Goal: Task Accomplishment & Management: Use online tool/utility

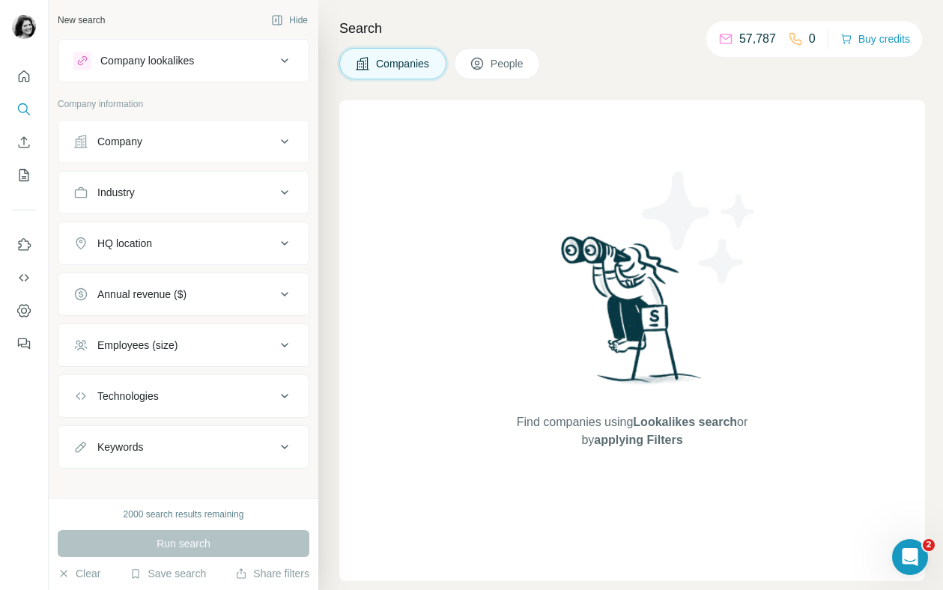
click at [532, 61] on button "People" at bounding box center [497, 63] width 87 height 31
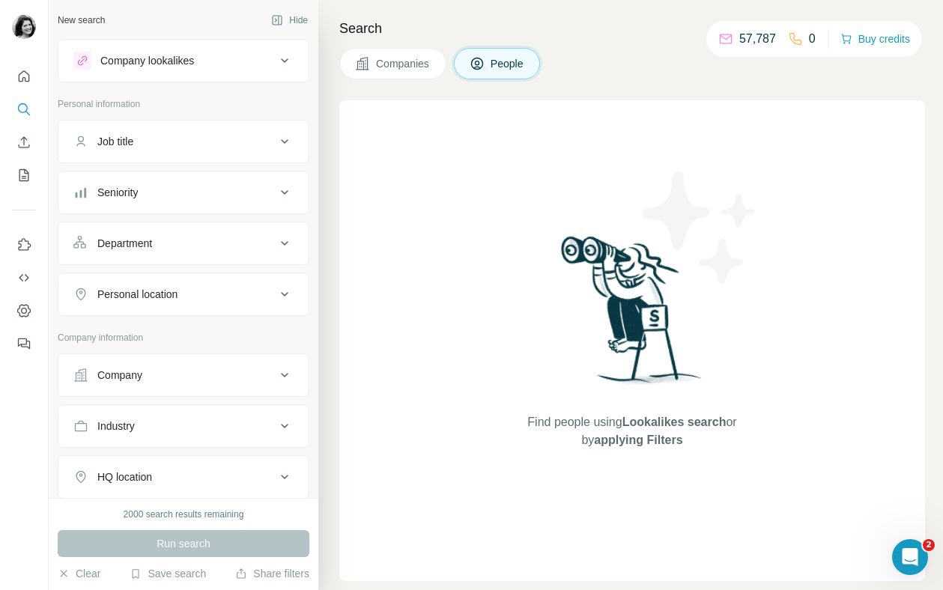
click at [264, 193] on div "Seniority" at bounding box center [174, 192] width 202 height 15
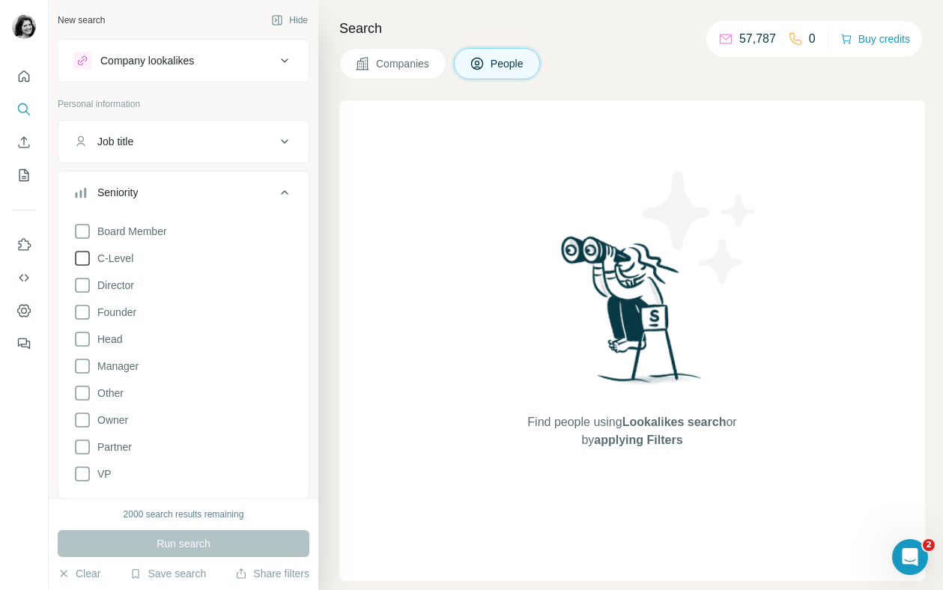
click at [79, 261] on icon at bounding box center [82, 259] width 18 height 18
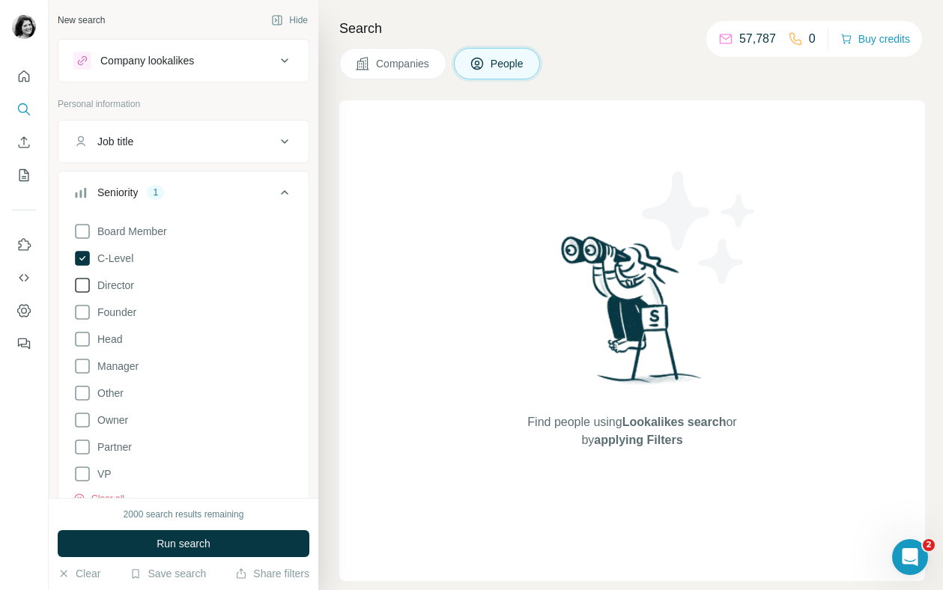
click at [79, 291] on icon at bounding box center [82, 285] width 18 height 18
click at [81, 482] on icon at bounding box center [82, 474] width 18 height 18
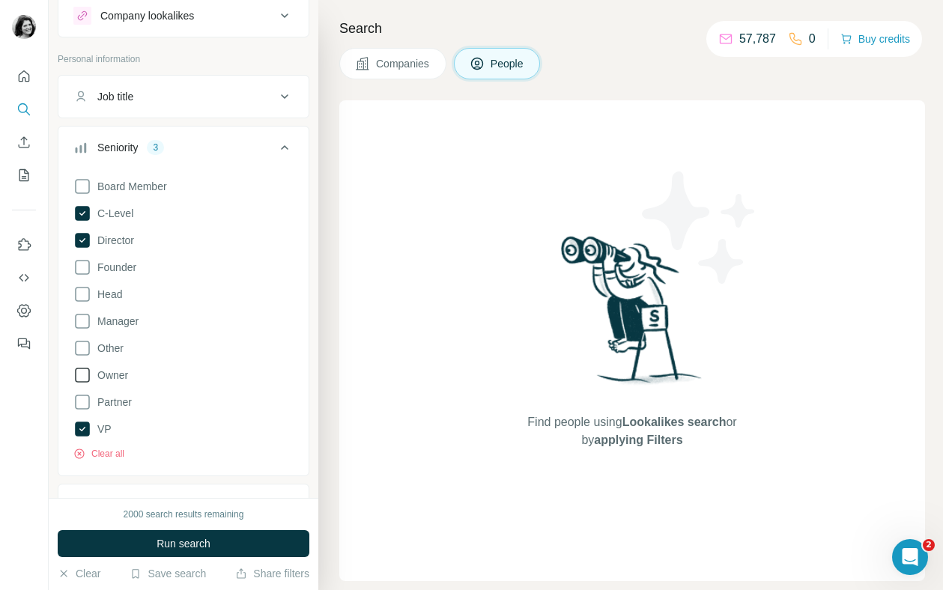
scroll to position [43, 0]
click at [88, 297] on icon at bounding box center [82, 296] width 15 height 15
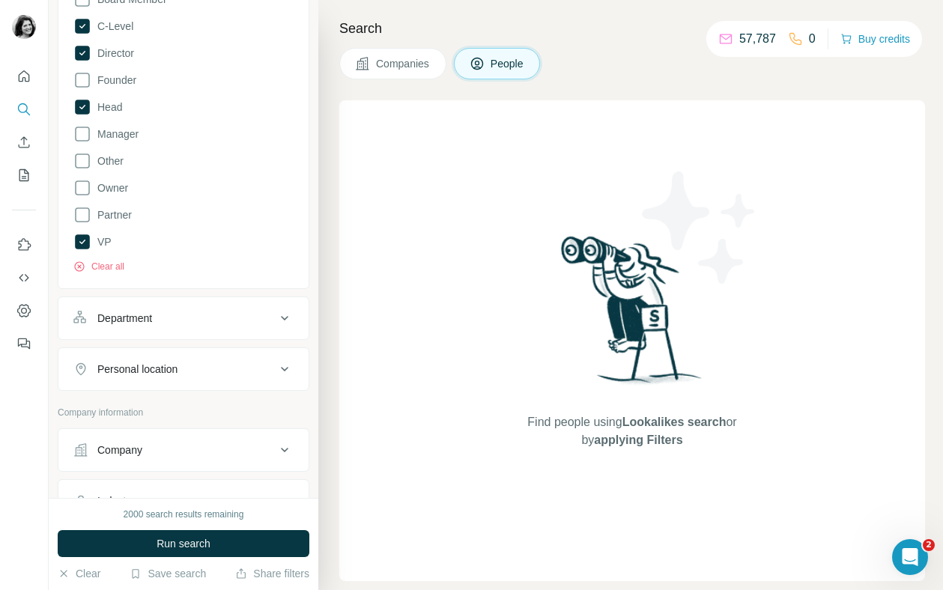
scroll to position [235, 0]
click at [139, 314] on div "Department" at bounding box center [124, 316] width 55 height 15
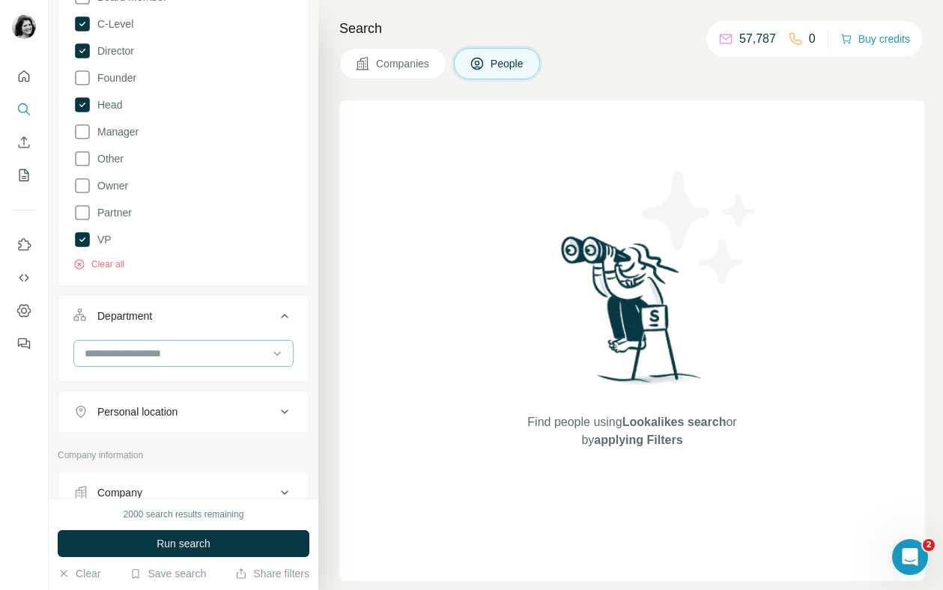
click at [141, 351] on input at bounding box center [175, 353] width 185 height 16
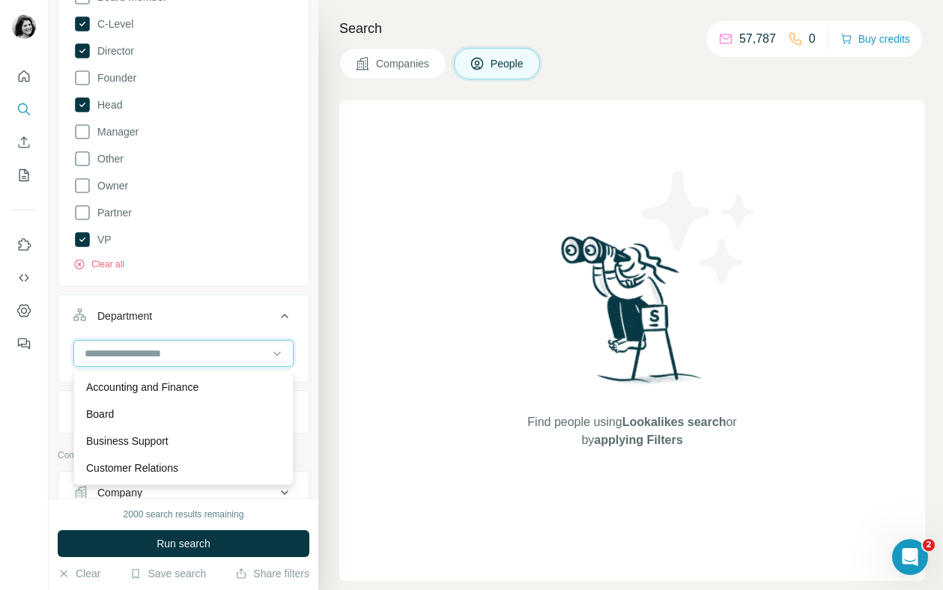
click at [142, 354] on input at bounding box center [175, 353] width 185 height 16
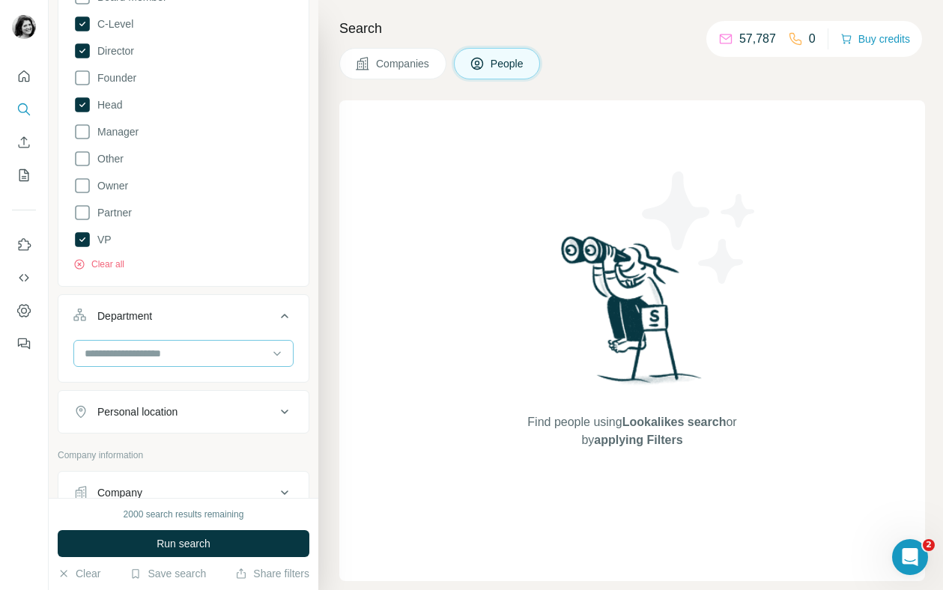
click at [142, 354] on input at bounding box center [175, 353] width 185 height 16
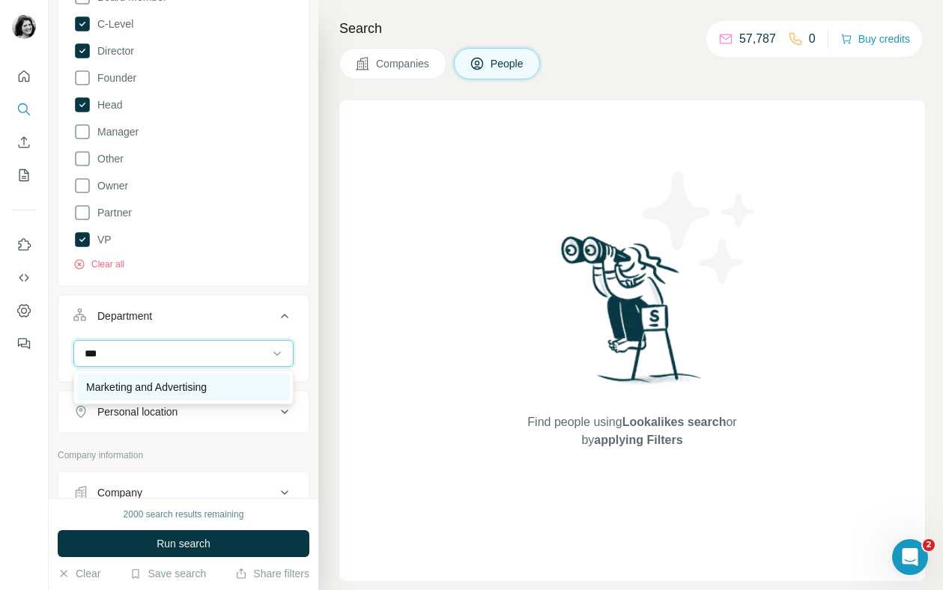
type input "***"
click at [157, 387] on p "Marketing and Advertising" at bounding box center [146, 387] width 121 height 15
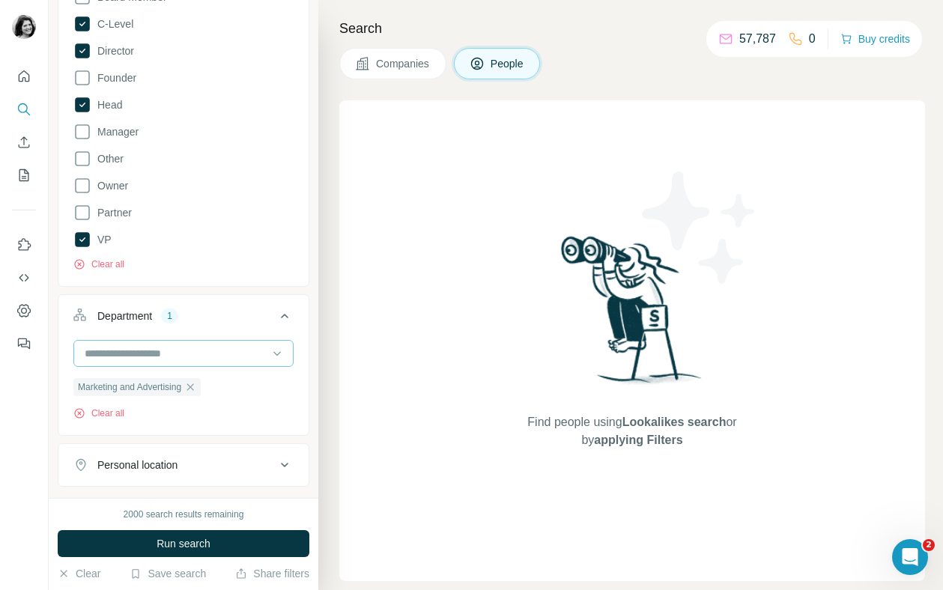
click at [158, 357] on input at bounding box center [175, 353] width 185 height 16
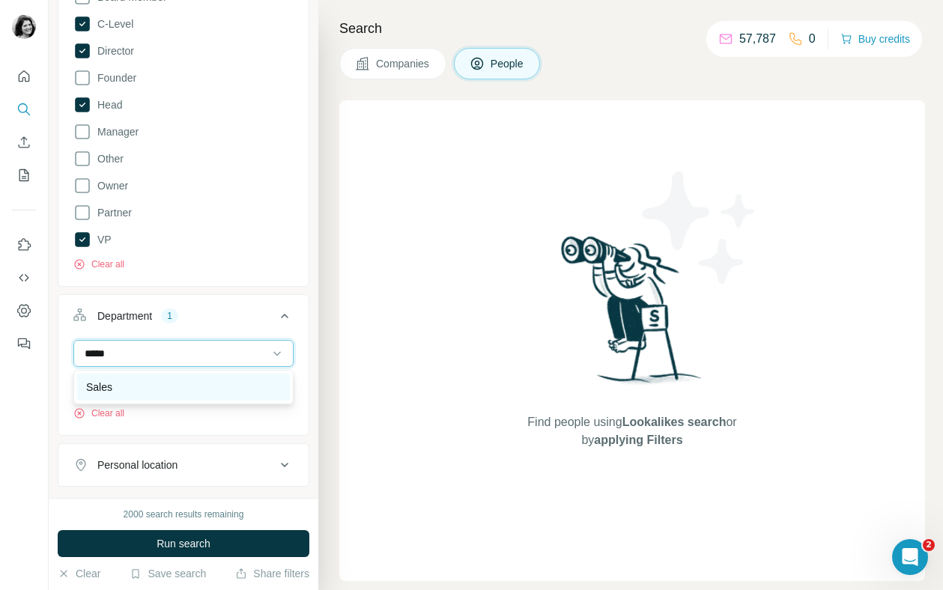
type input "*****"
click at [167, 382] on div "Sales" at bounding box center [183, 387] width 195 height 15
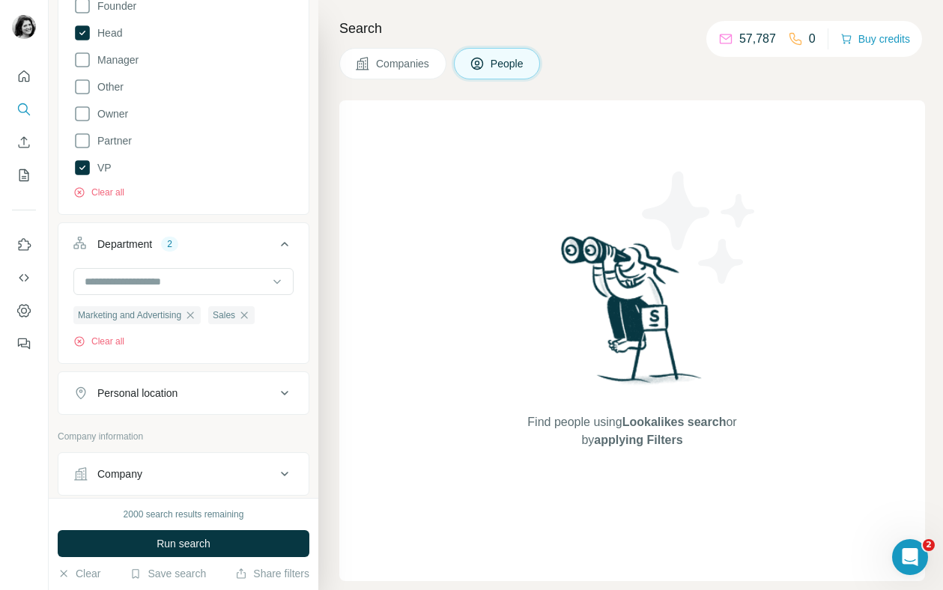
scroll to position [308, 0]
click at [157, 397] on div "Personal location" at bounding box center [137, 391] width 80 height 15
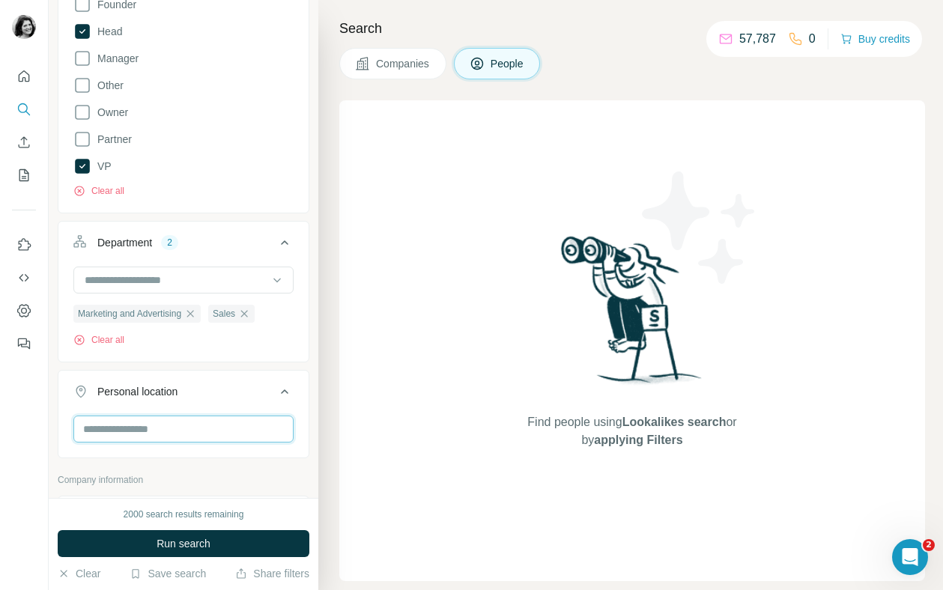
click at [153, 433] on input "text" at bounding box center [183, 429] width 220 height 27
type input "**********"
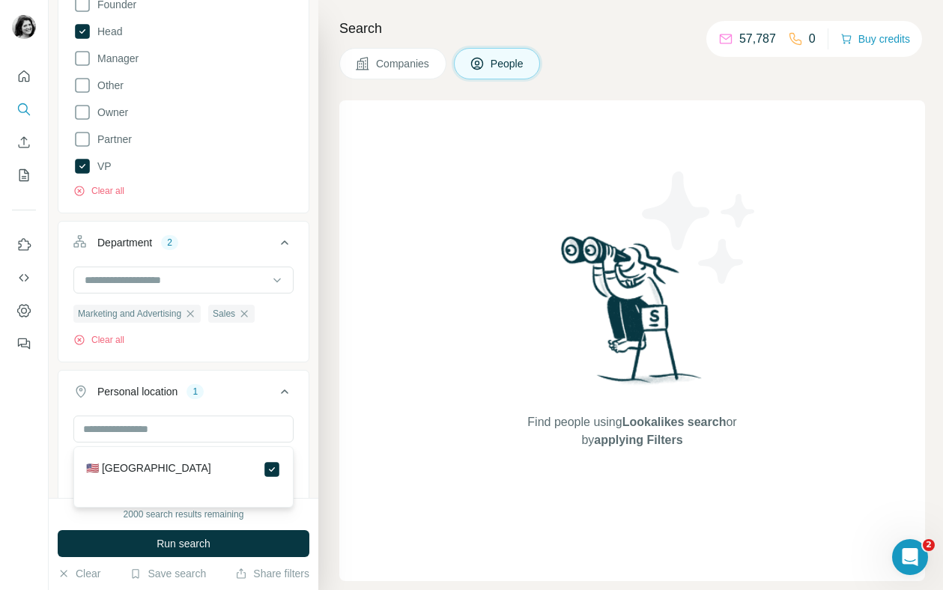
click at [43, 510] on div at bounding box center [24, 295] width 49 height 590
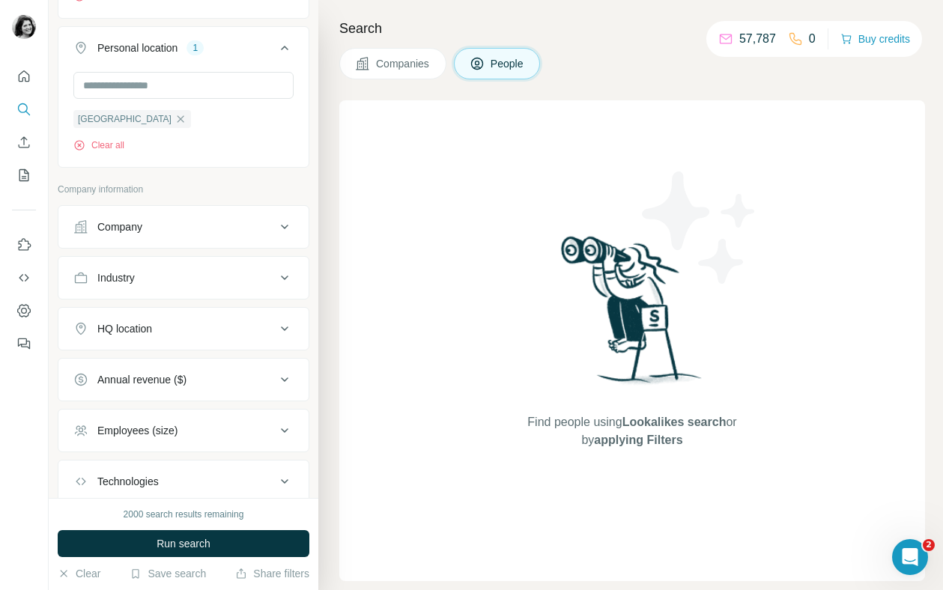
scroll to position [653, 0]
click at [190, 283] on div "Industry" at bounding box center [174, 277] width 202 height 15
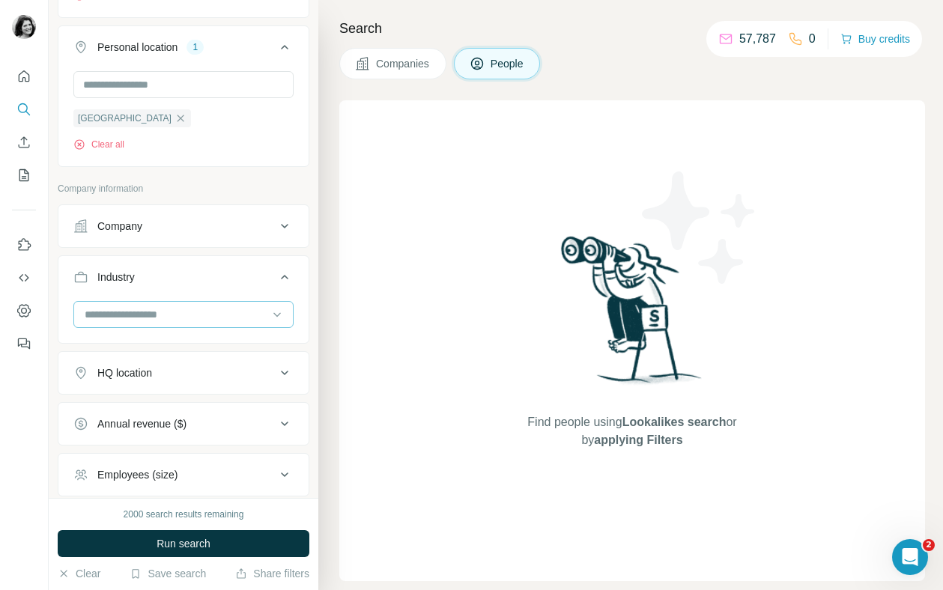
click at [186, 315] on input at bounding box center [175, 314] width 185 height 16
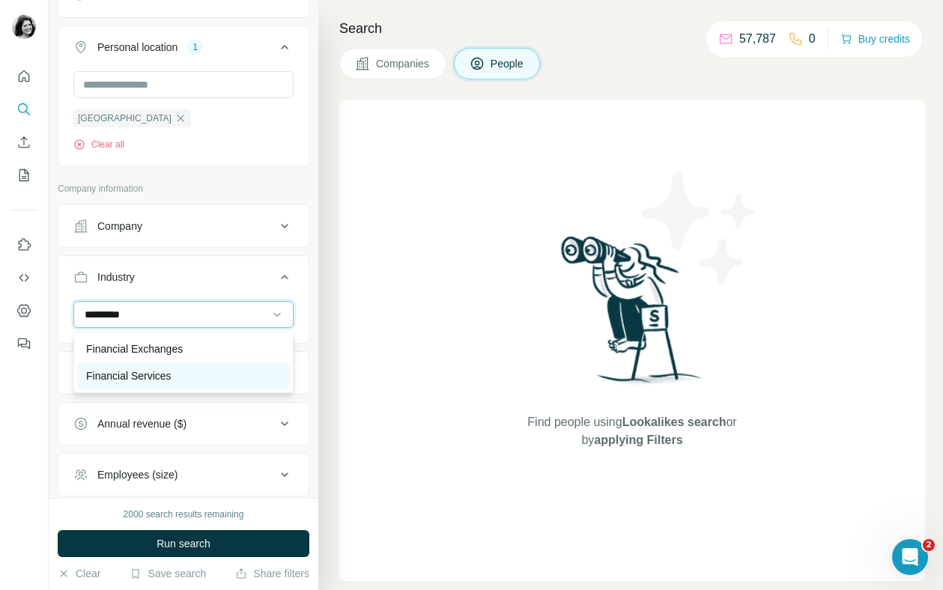
type input "*********"
click at [199, 368] on div "Financial Services" at bounding box center [183, 376] width 213 height 27
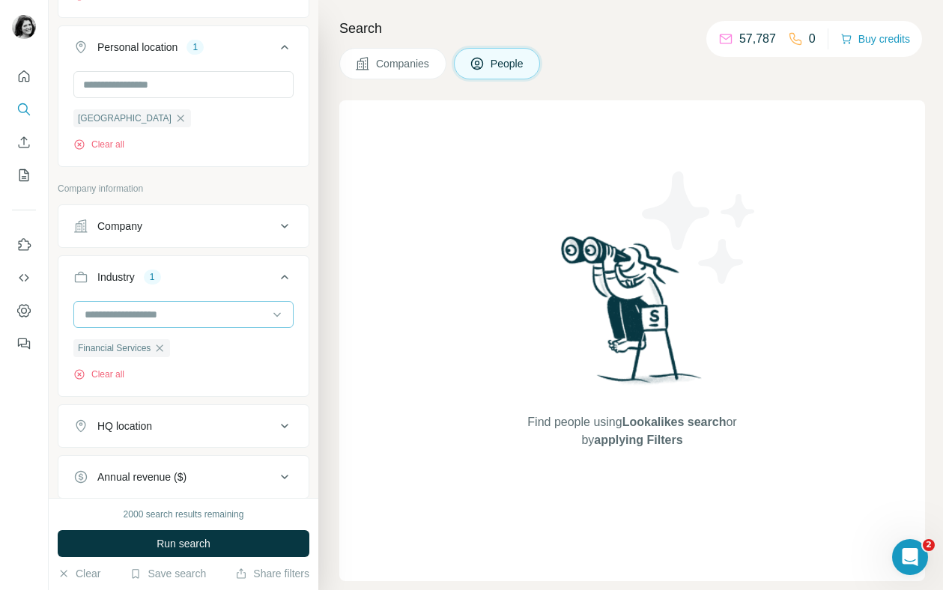
click at [196, 316] on input at bounding box center [175, 314] width 185 height 16
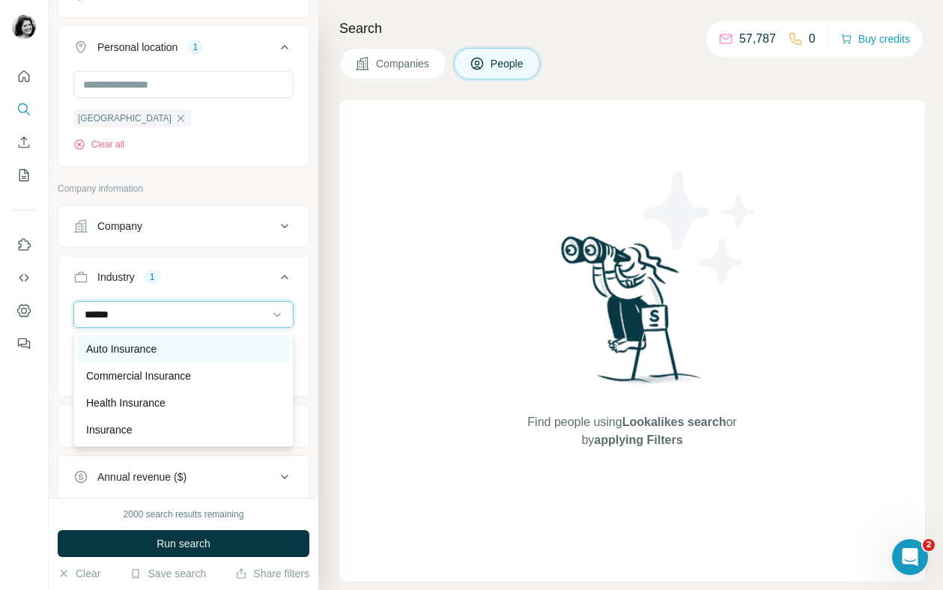
type input "******"
click at [200, 351] on div "Auto Insurance" at bounding box center [183, 349] width 195 height 15
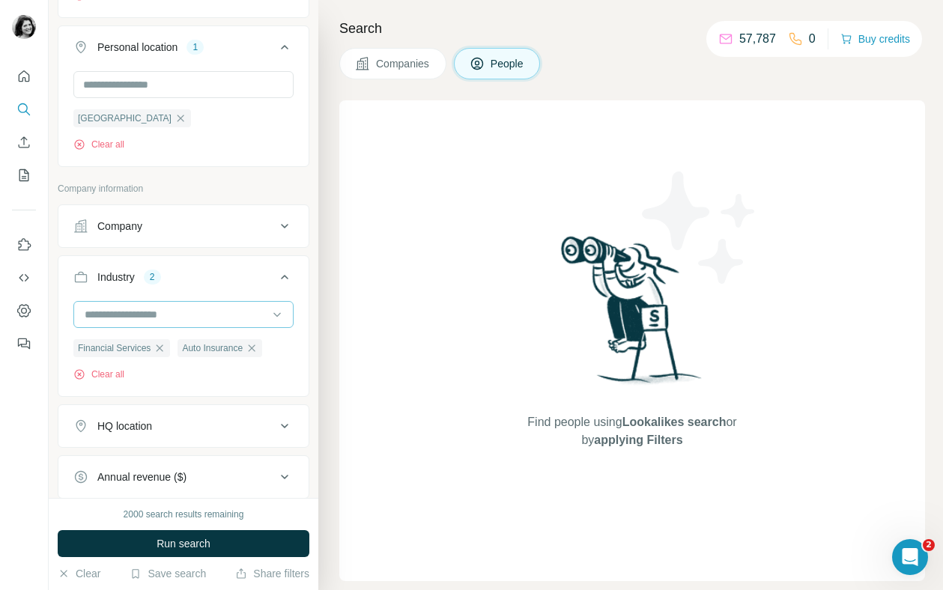
click at [202, 318] on input at bounding box center [175, 314] width 185 height 16
click at [202, 317] on input at bounding box center [175, 314] width 185 height 16
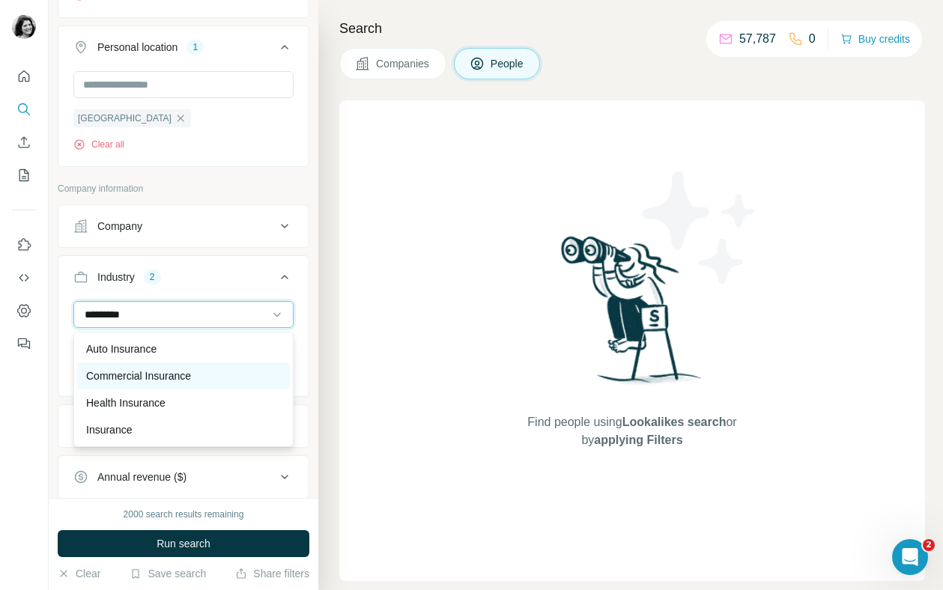
type input "*********"
click at [191, 369] on p "Commercial Insurance" at bounding box center [138, 376] width 105 height 15
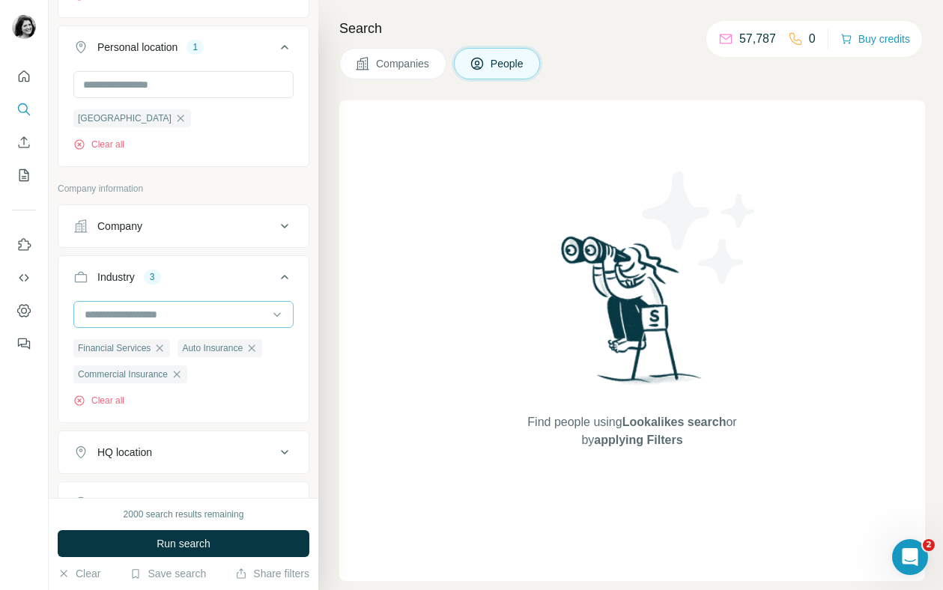
click at [194, 318] on input at bounding box center [175, 314] width 185 height 16
click at [157, 310] on input at bounding box center [175, 314] width 185 height 16
click at [148, 310] on input at bounding box center [175, 314] width 185 height 16
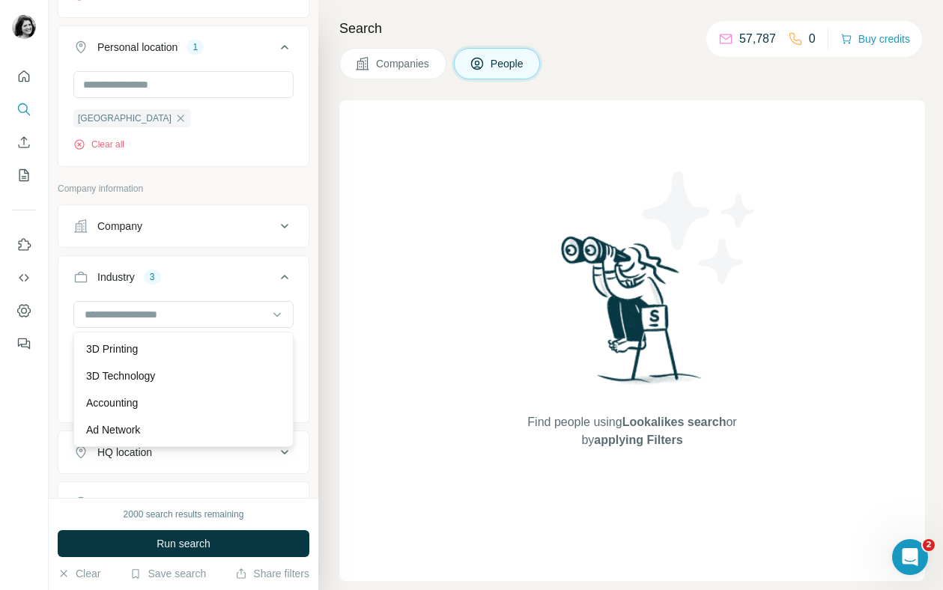
click at [16, 447] on div at bounding box center [24, 295] width 49 height 590
click at [183, 321] on input at bounding box center [175, 314] width 185 height 16
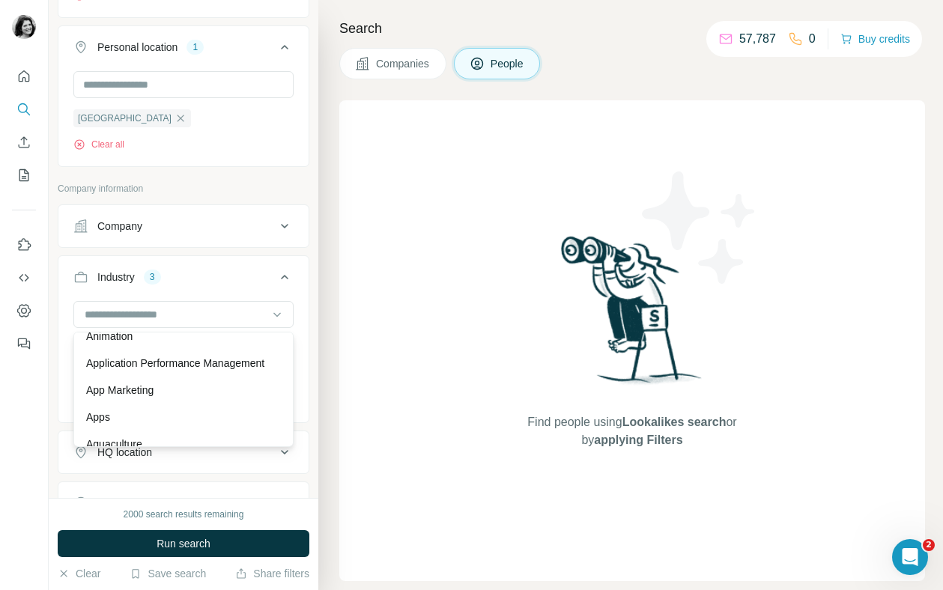
scroll to position [610, 0]
click at [282, 316] on icon at bounding box center [277, 314] width 15 height 15
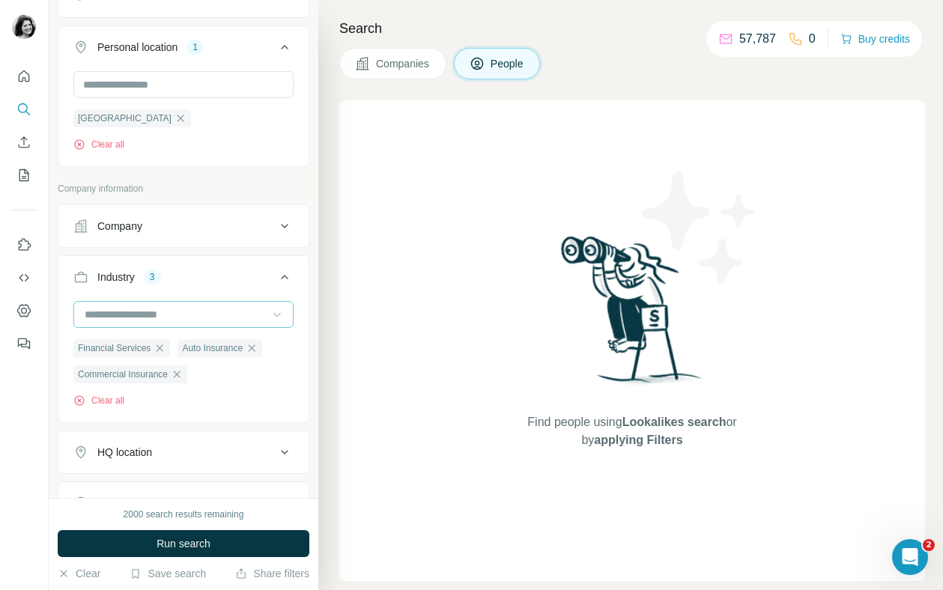
click at [247, 314] on input at bounding box center [175, 314] width 185 height 16
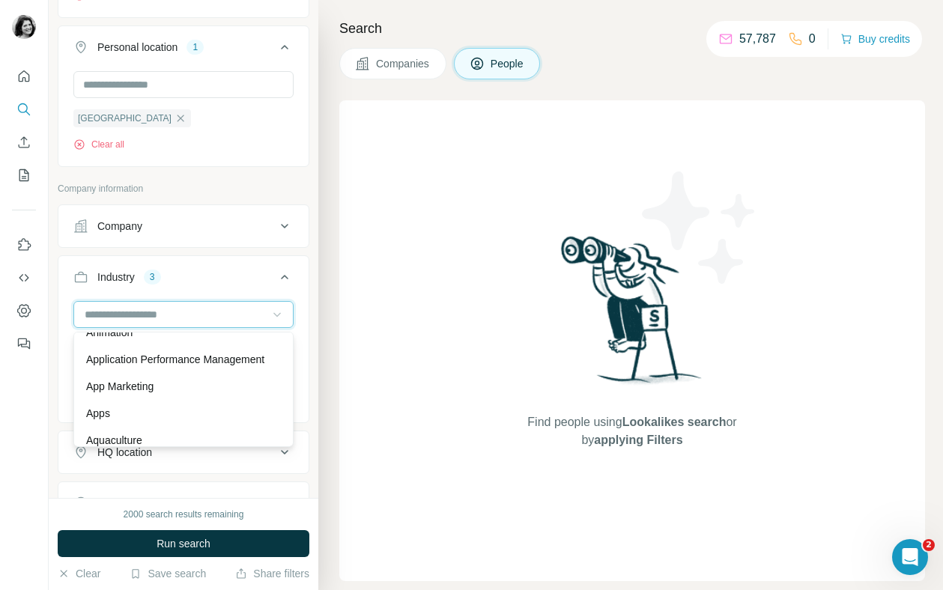
click at [222, 314] on input at bounding box center [175, 314] width 185 height 16
click at [151, 315] on input at bounding box center [175, 314] width 185 height 16
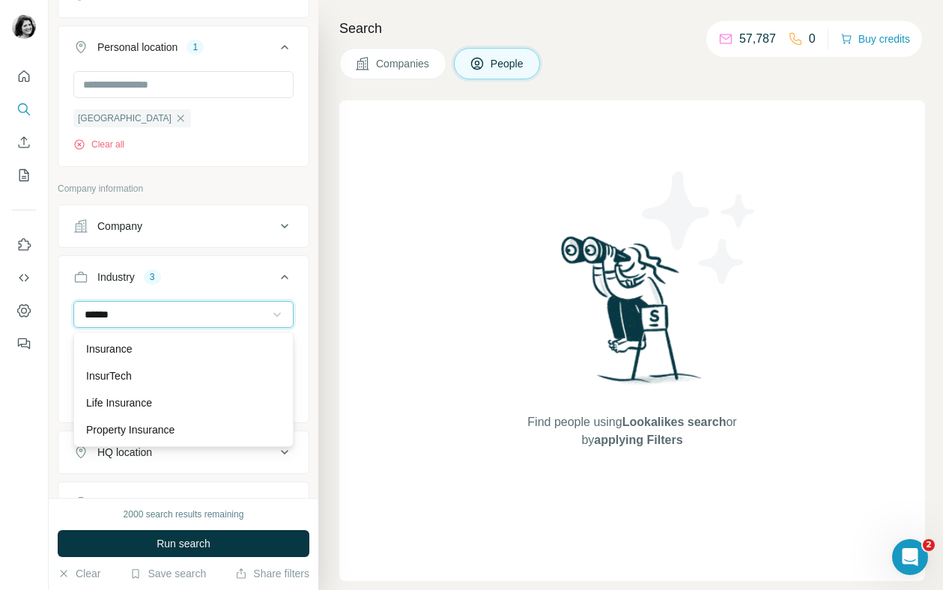
scroll to position [54, 0]
type input "*********"
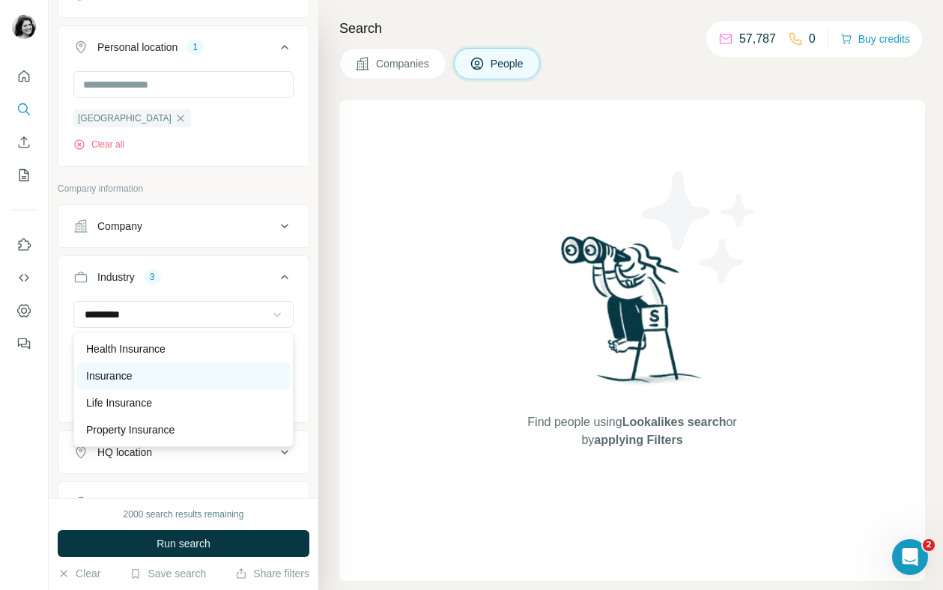
click at [158, 372] on div "Insurance" at bounding box center [183, 376] width 195 height 15
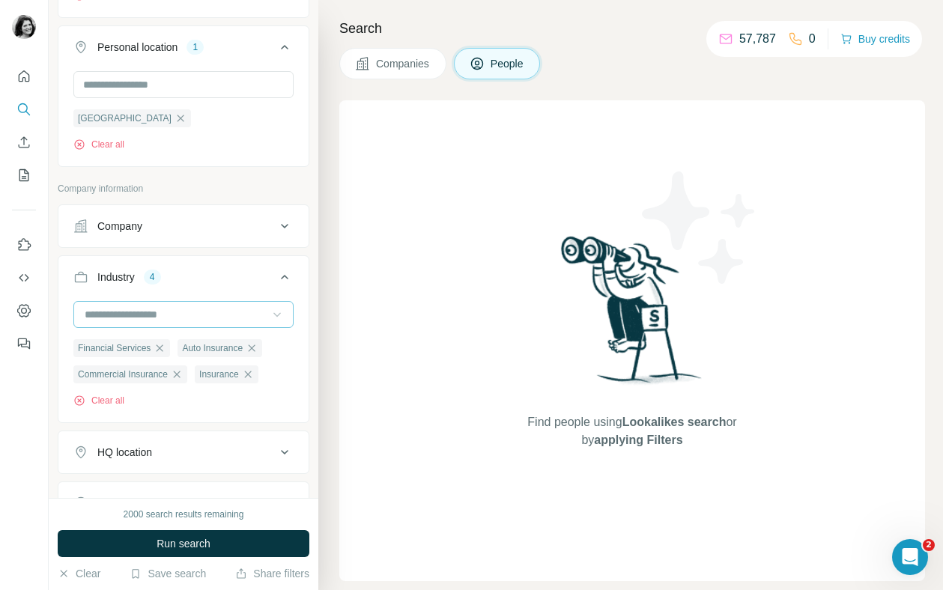
click at [162, 319] on input at bounding box center [175, 314] width 185 height 16
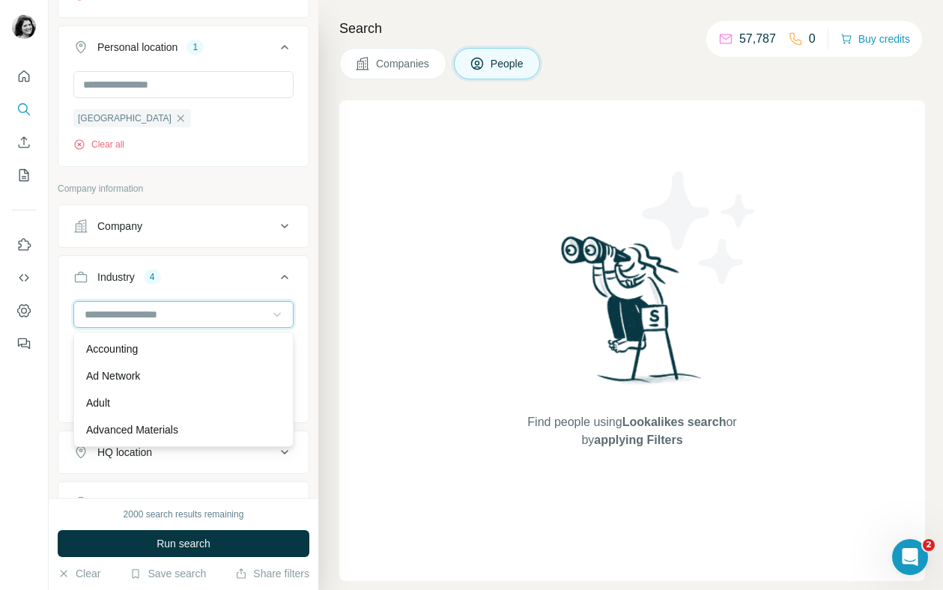
click at [162, 319] on input at bounding box center [175, 314] width 185 height 16
type input "*****"
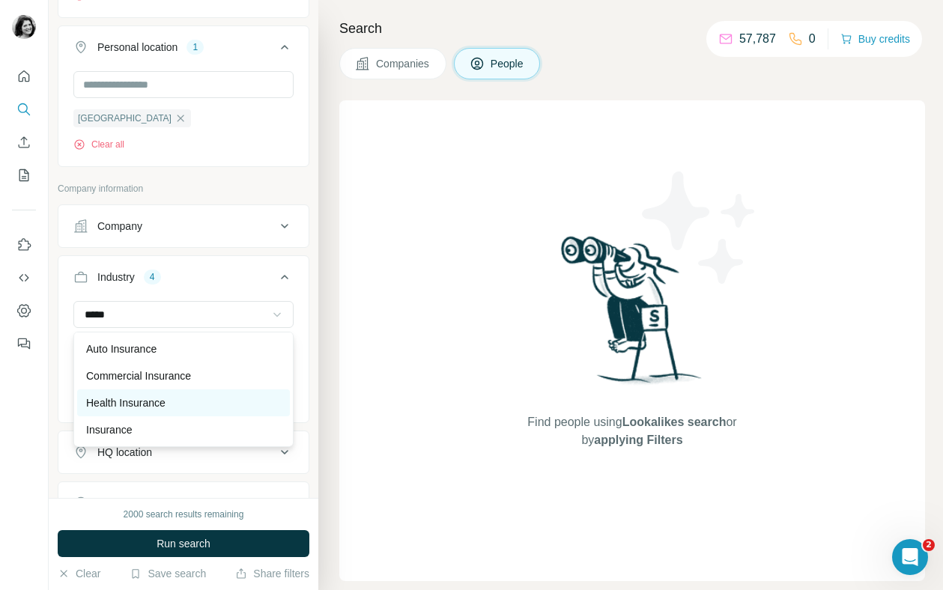
click at [159, 401] on p "Health Insurance" at bounding box center [125, 403] width 79 height 15
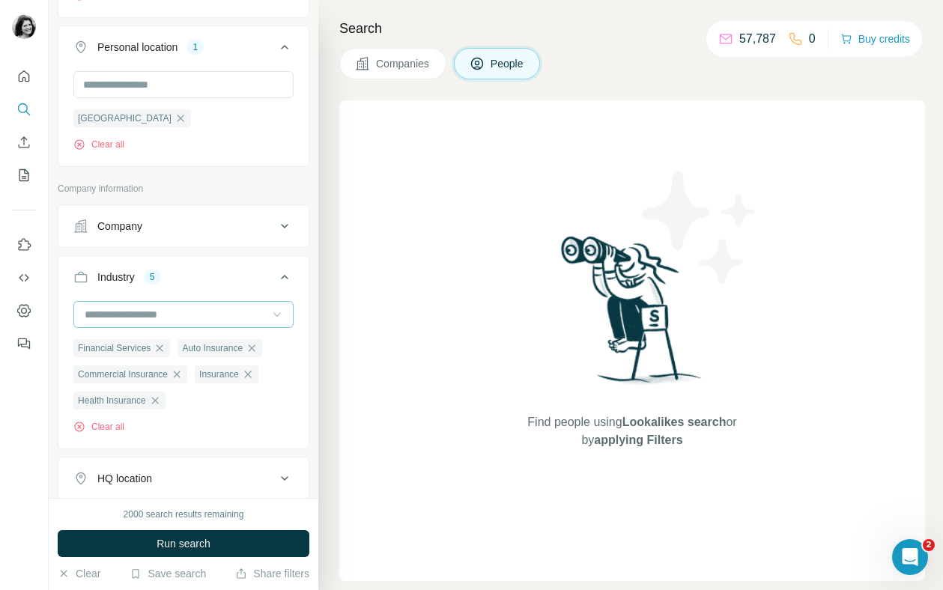
click at [149, 313] on input at bounding box center [175, 314] width 185 height 16
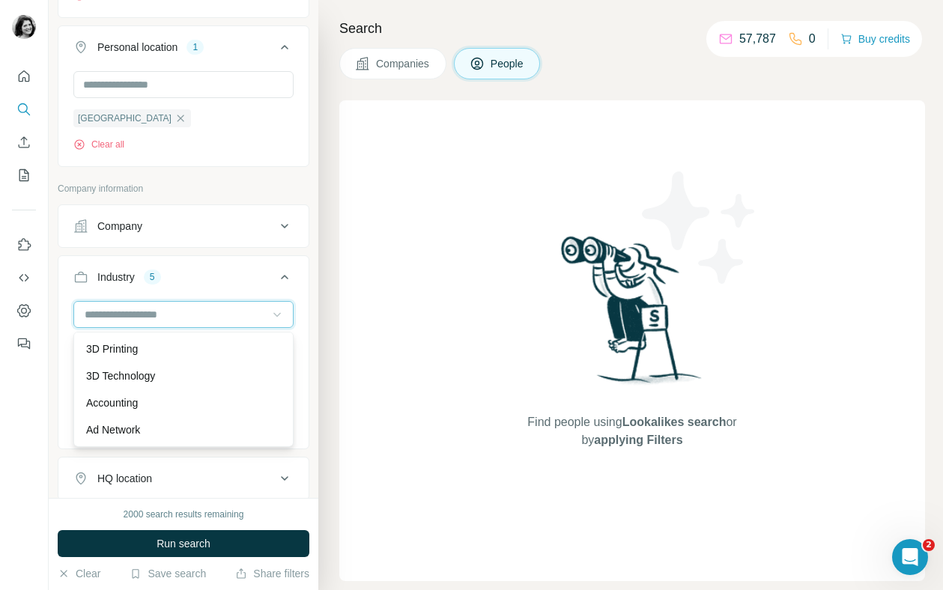
click at [149, 313] on input at bounding box center [175, 314] width 185 height 16
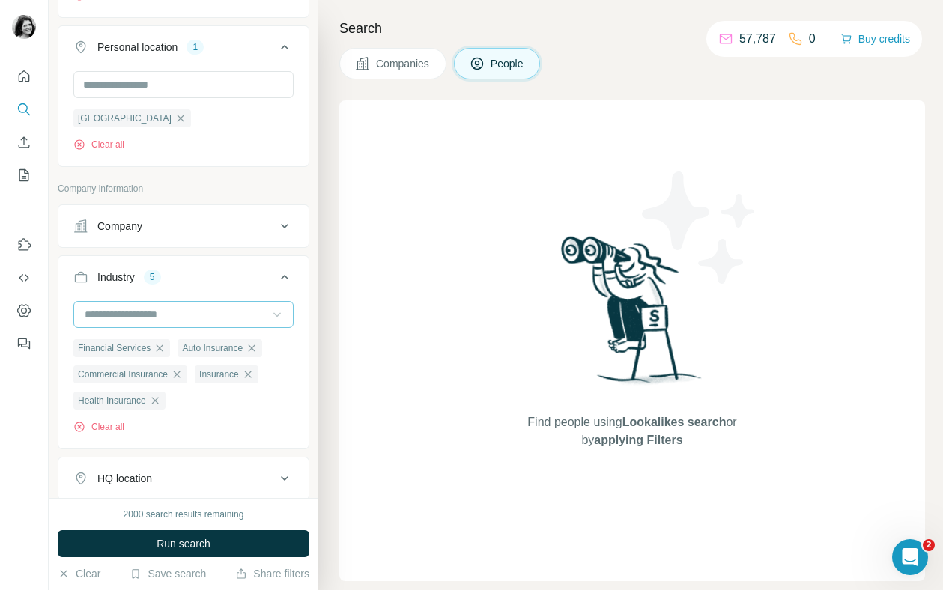
click at [149, 313] on input at bounding box center [175, 314] width 185 height 16
click at [118, 313] on input at bounding box center [175, 314] width 185 height 16
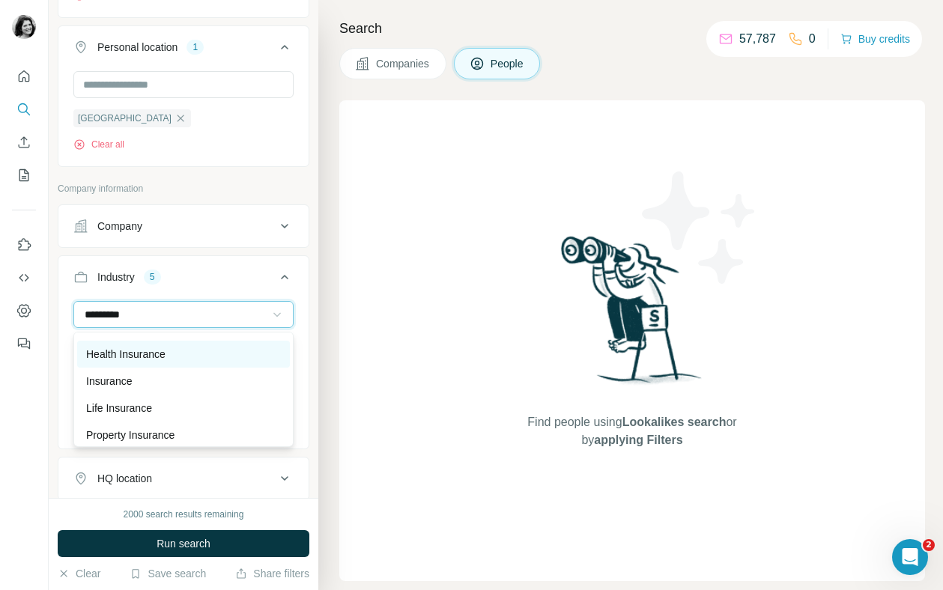
scroll to position [54, 0]
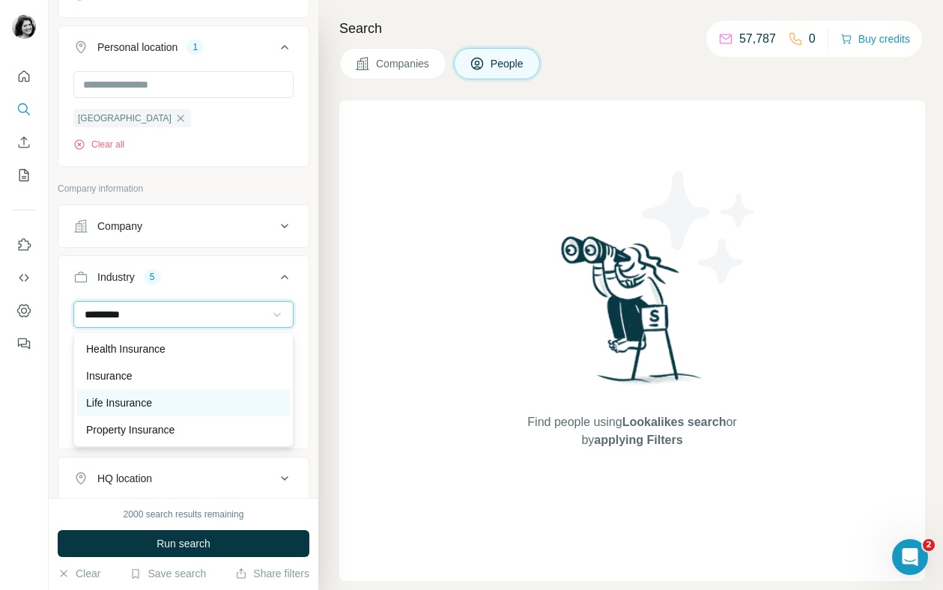
type input "*********"
click at [132, 404] on p "Life Insurance" at bounding box center [119, 403] width 66 height 15
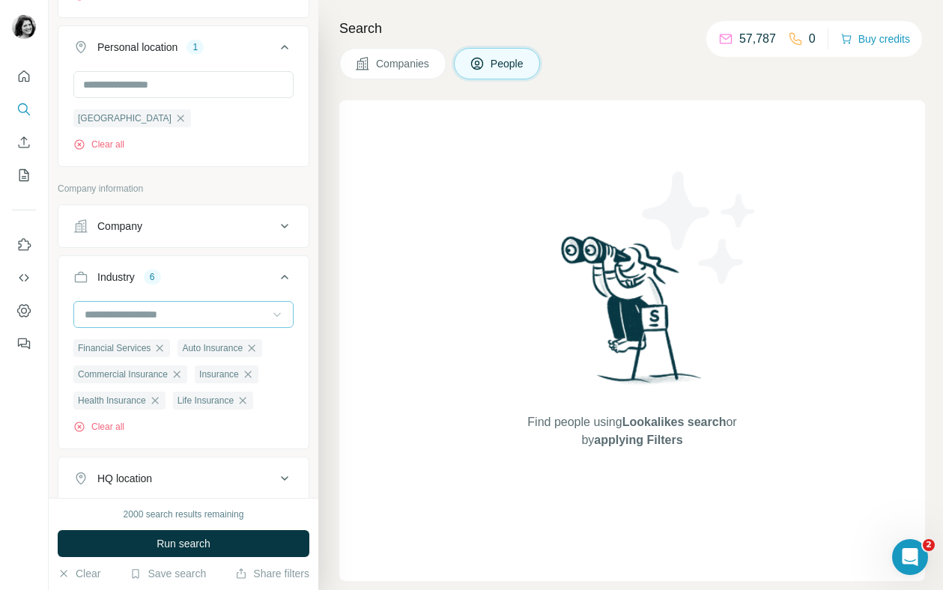
click at [142, 310] on input at bounding box center [175, 314] width 185 height 16
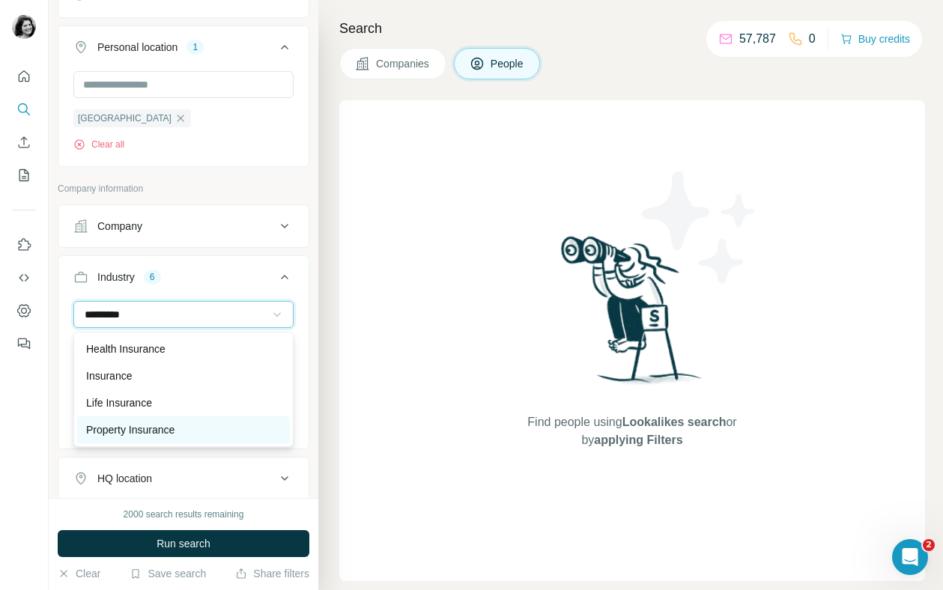
type input "*********"
click at [175, 429] on p "Property Insurance" at bounding box center [130, 430] width 88 height 15
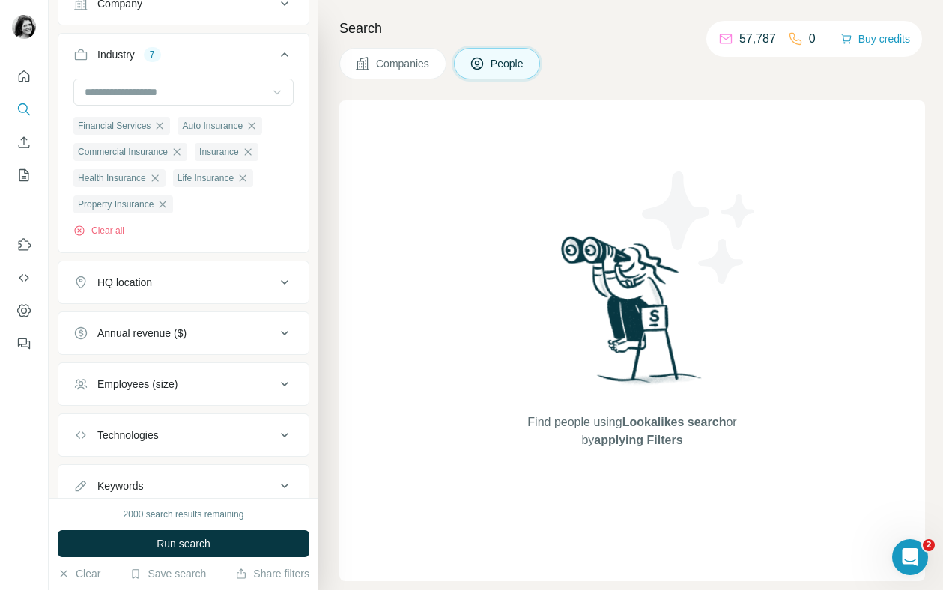
scroll to position [878, 0]
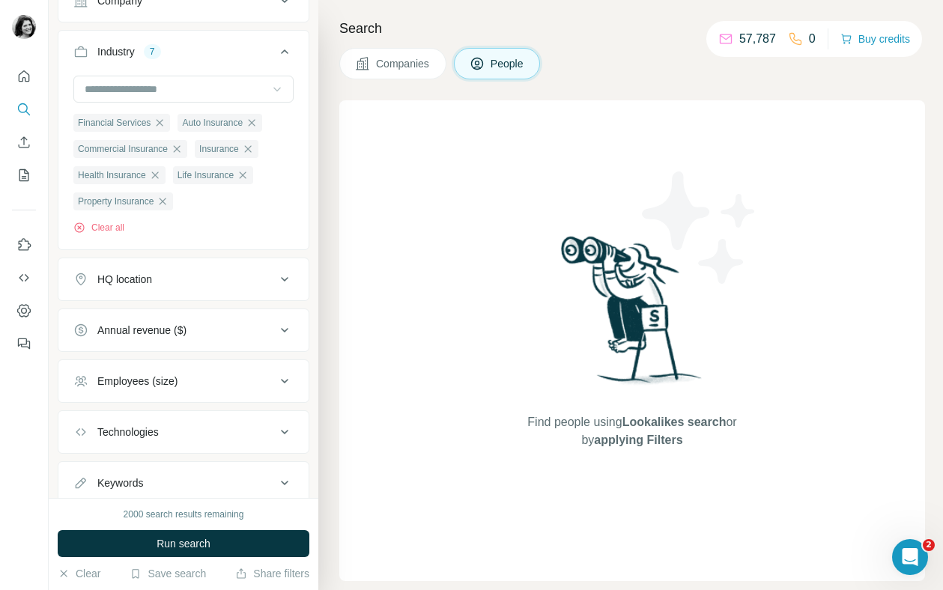
click at [187, 330] on div "Annual revenue ($)" at bounding box center [141, 330] width 89 height 15
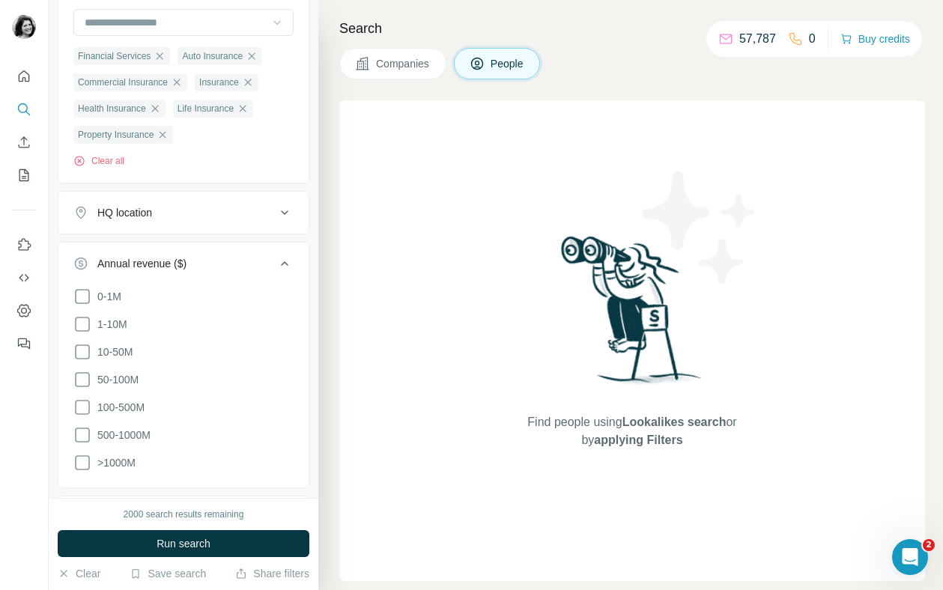
scroll to position [969, 0]
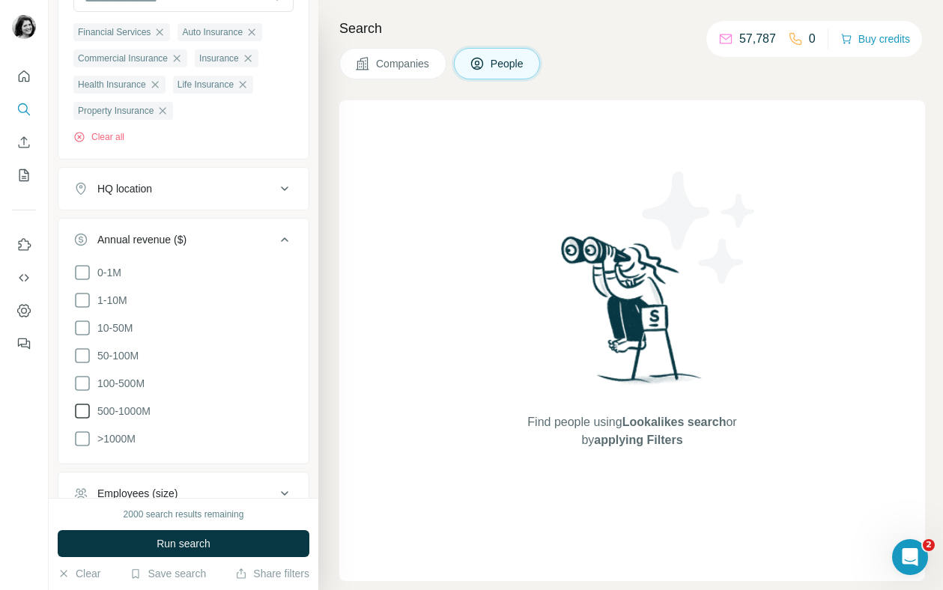
click at [88, 413] on icon at bounding box center [82, 411] width 18 height 18
click at [85, 437] on icon at bounding box center [82, 439] width 18 height 18
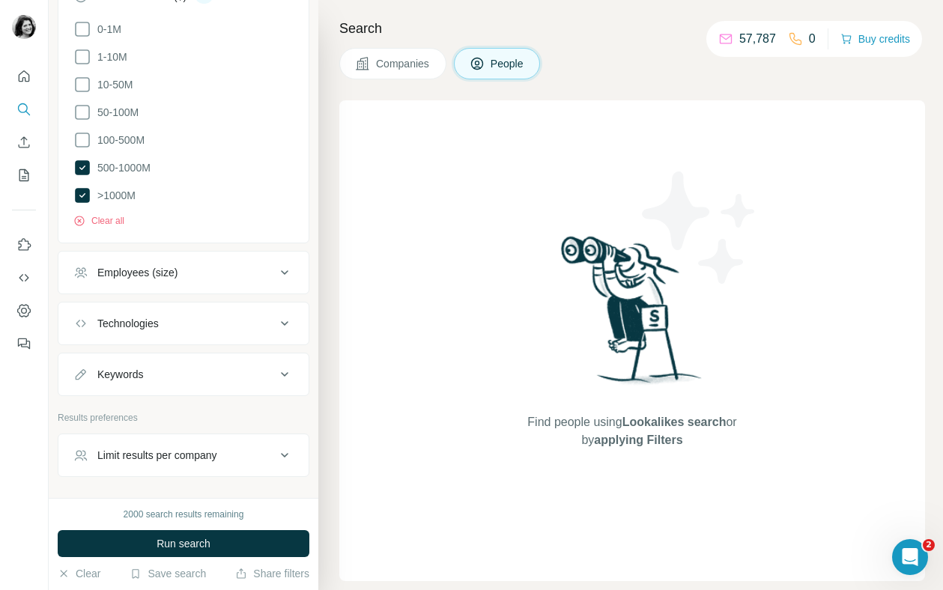
scroll to position [1260, 0]
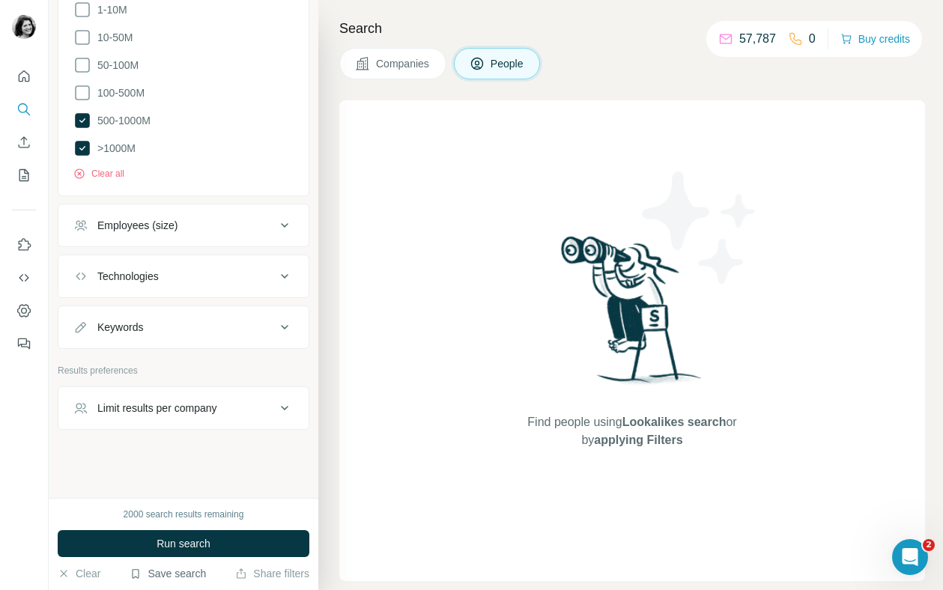
click at [139, 575] on button "Save search" at bounding box center [168, 573] width 76 height 15
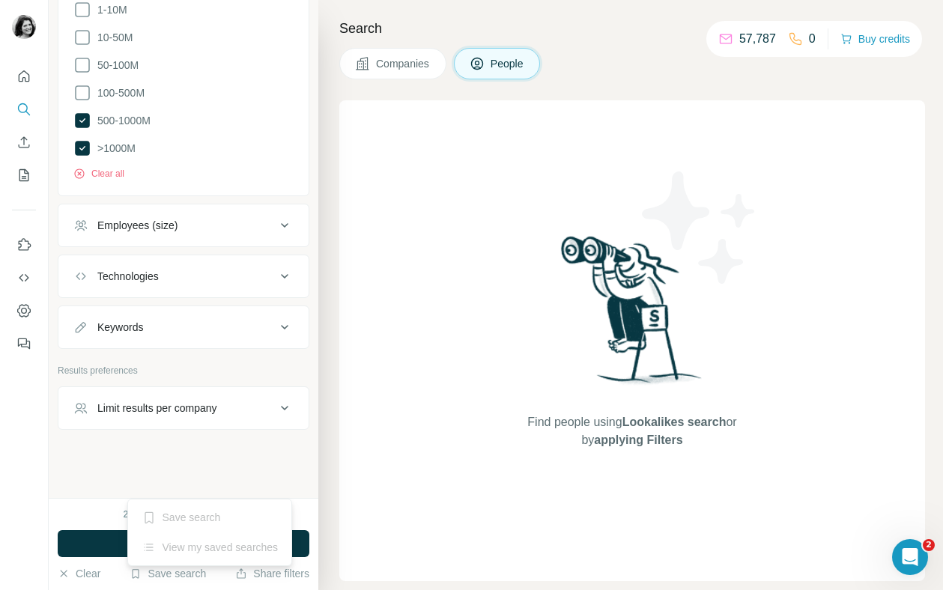
click at [135, 480] on div "New search Hide Company lookalikes Personal information Job title Seniority 4 B…" at bounding box center [184, 249] width 270 height 498
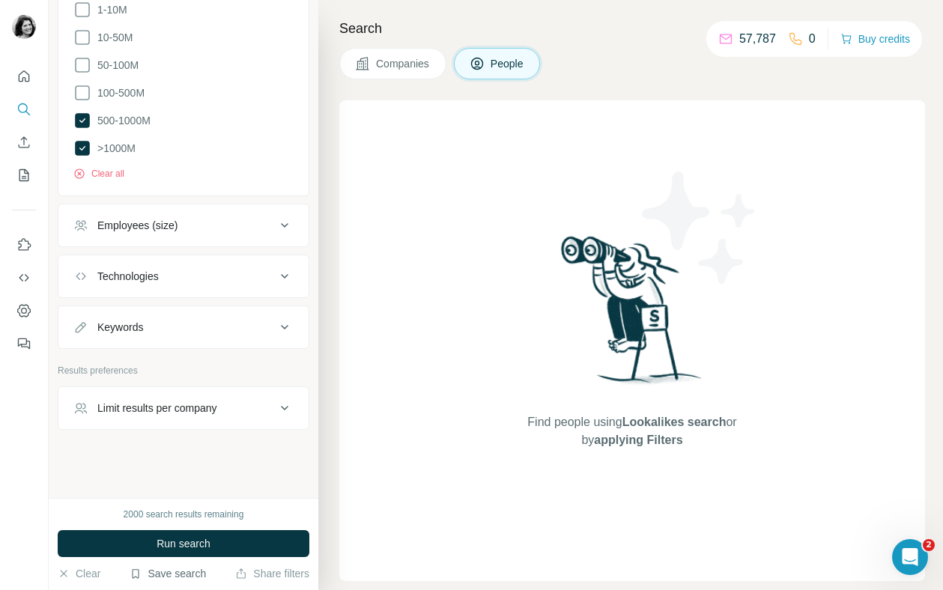
click at [186, 577] on button "Save search" at bounding box center [168, 573] width 76 height 15
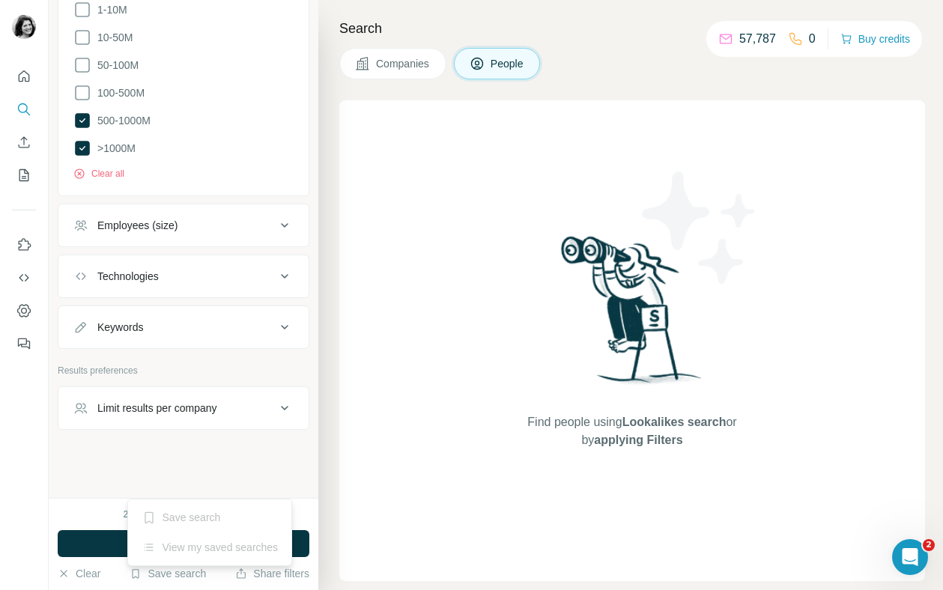
click at [190, 516] on div "Save search" at bounding box center [210, 518] width 158 height 30
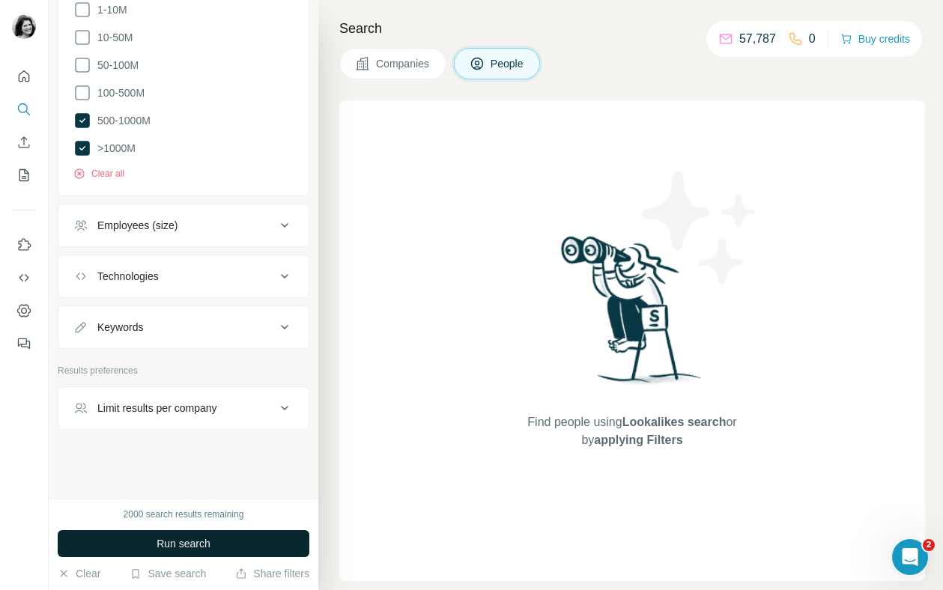
click at [197, 542] on span "Run search" at bounding box center [184, 543] width 54 height 15
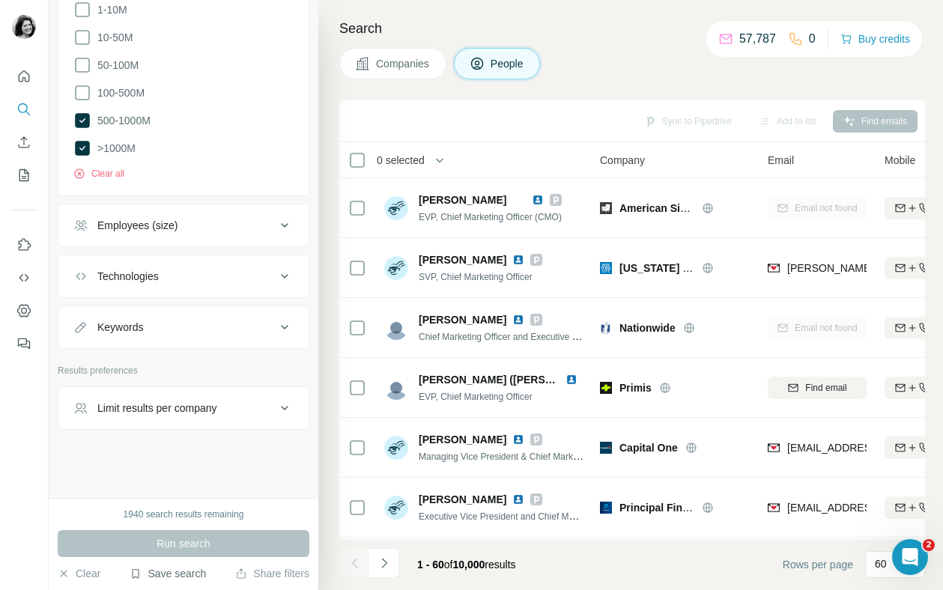
click at [181, 575] on button "Save search" at bounding box center [168, 573] width 76 height 15
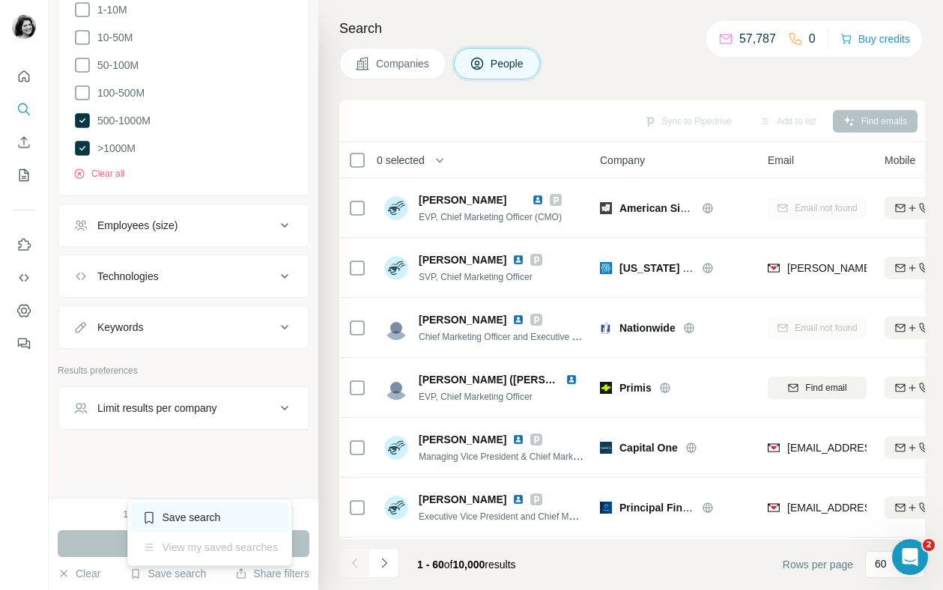
click at [178, 517] on div "Save search" at bounding box center [210, 518] width 158 height 30
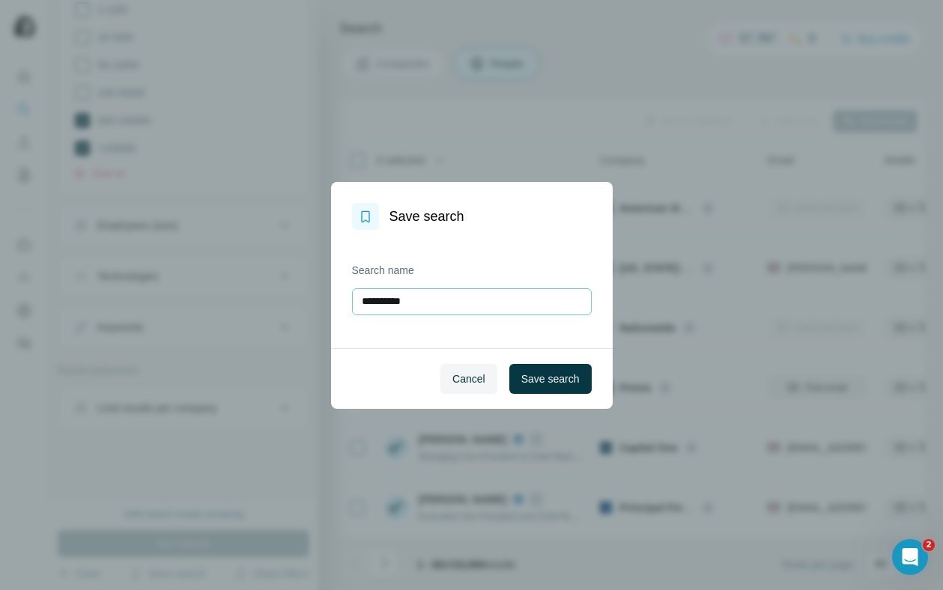
click at [424, 303] on input "**********" at bounding box center [472, 301] width 240 height 27
type input "***"
click at [547, 372] on span "Save search" at bounding box center [550, 379] width 58 height 15
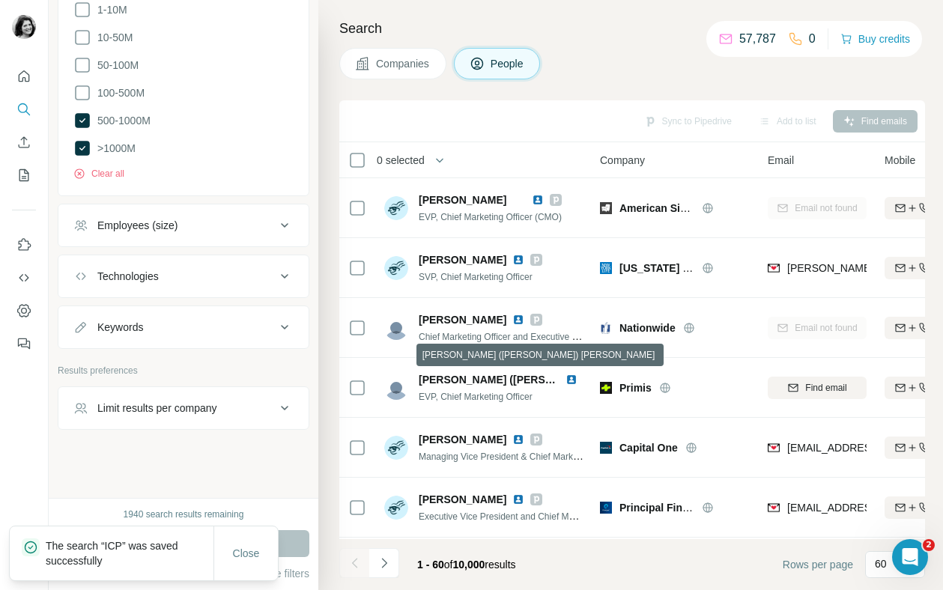
click at [245, 557] on span "Close" at bounding box center [246, 553] width 27 height 15
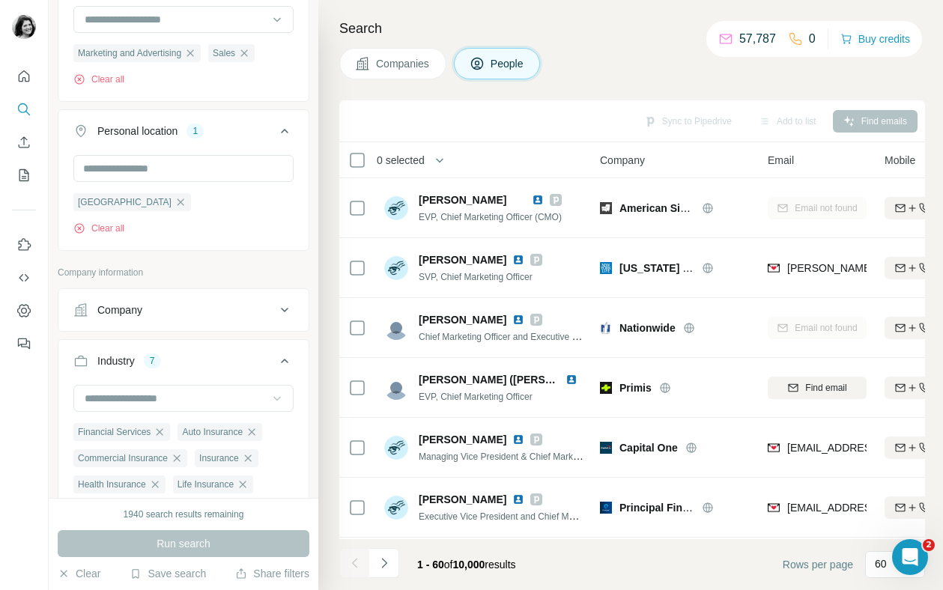
scroll to position [550, 0]
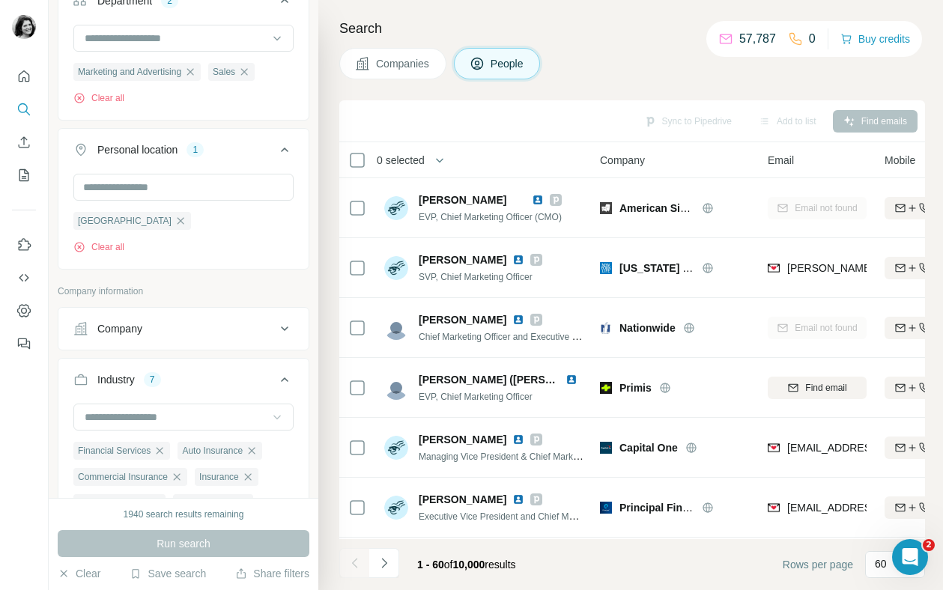
click at [142, 322] on div "Company" at bounding box center [119, 328] width 45 height 15
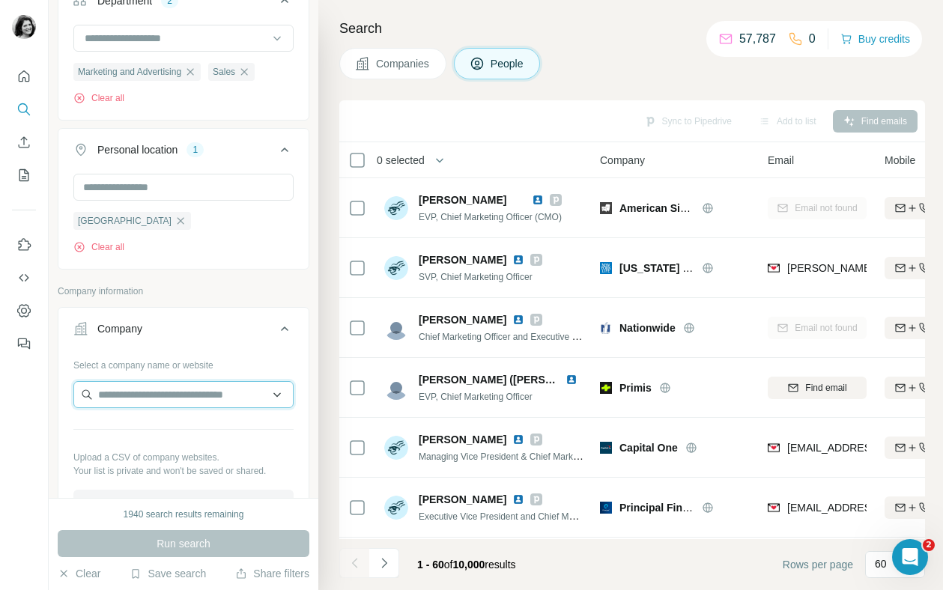
click at [139, 399] on input "text" at bounding box center [183, 394] width 220 height 27
type input "*"
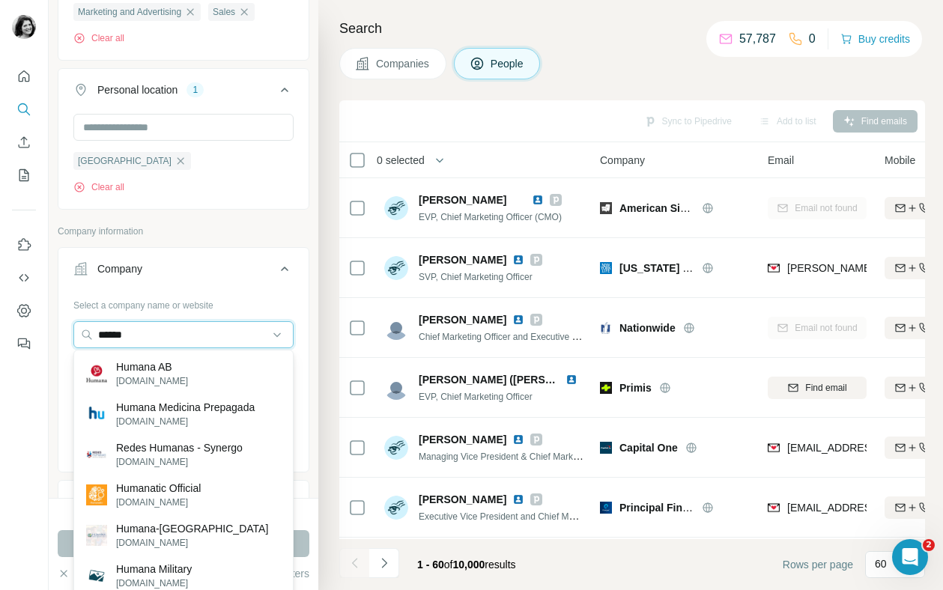
scroll to position [615, 0]
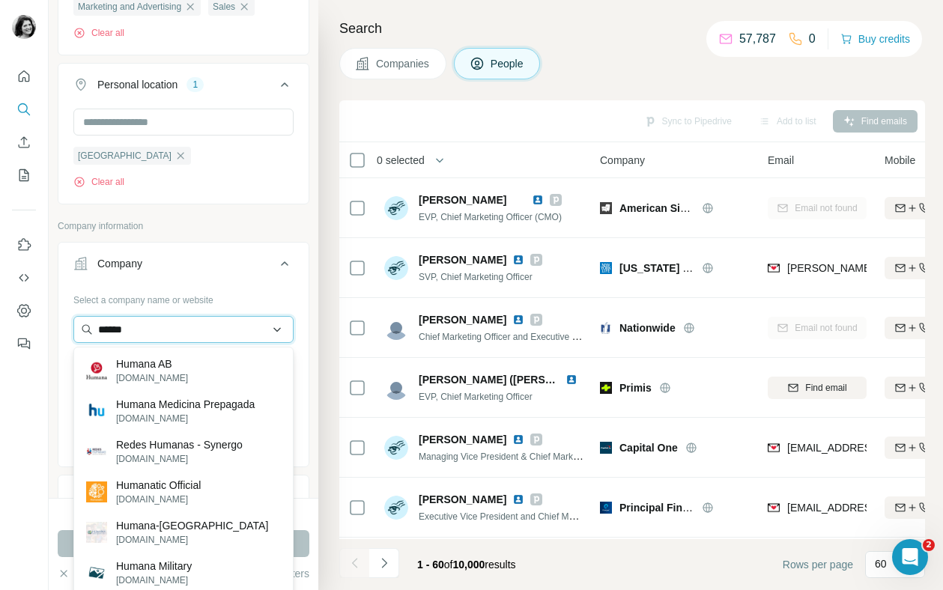
click at [187, 330] on input "******" at bounding box center [183, 329] width 220 height 27
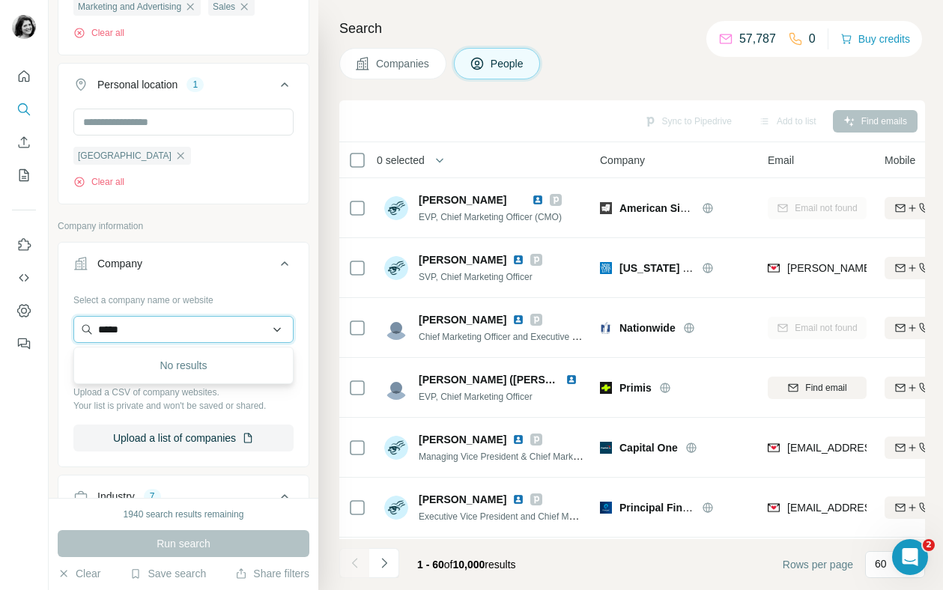
type input "******"
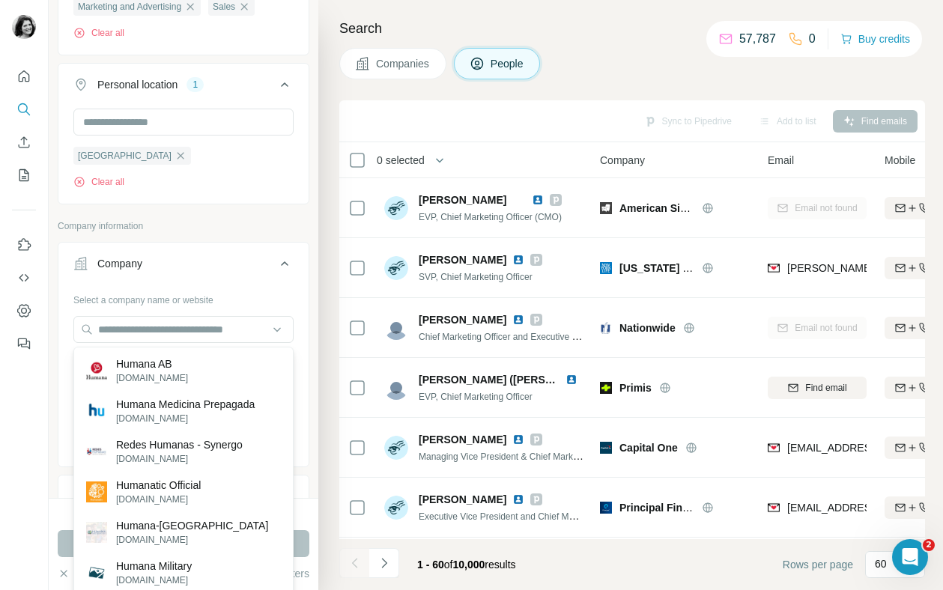
click at [327, 441] on div "Search Companies People Sync to Pipedrive Add to list Find emails 0 selected Pe…" at bounding box center [630, 295] width 625 height 590
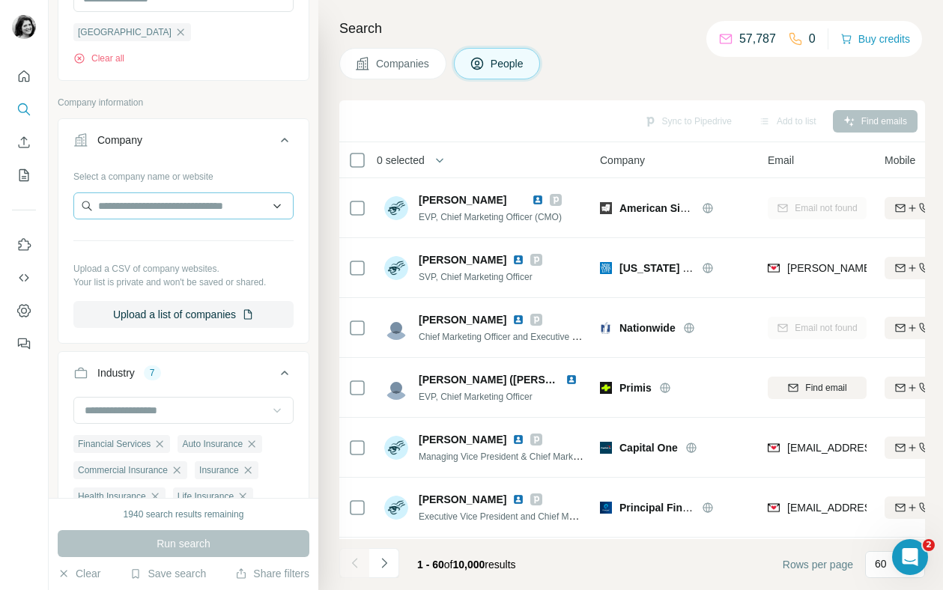
scroll to position [764, 0]
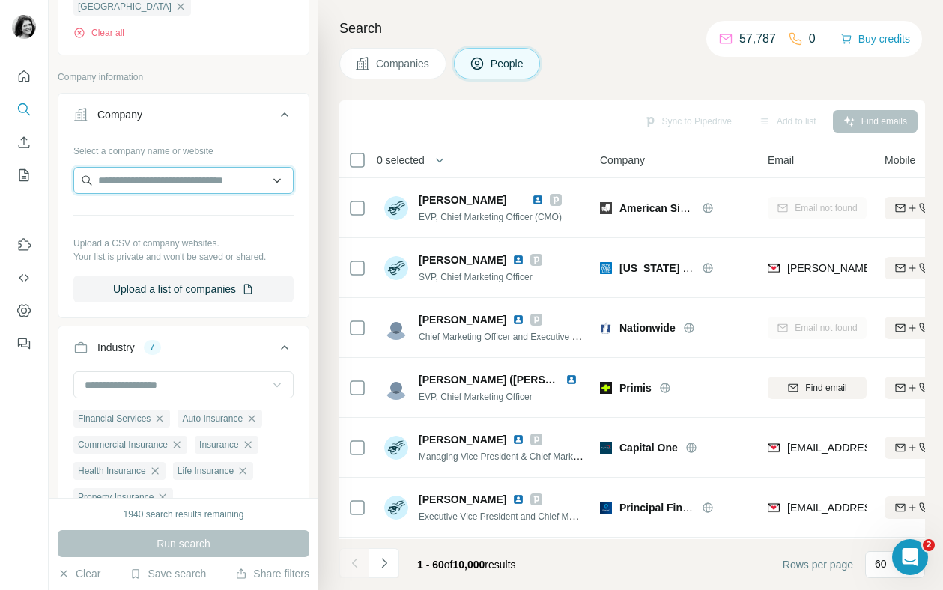
click at [277, 175] on input "text" at bounding box center [183, 180] width 220 height 27
click at [244, 180] on input "text" at bounding box center [183, 180] width 220 height 27
type input "******"
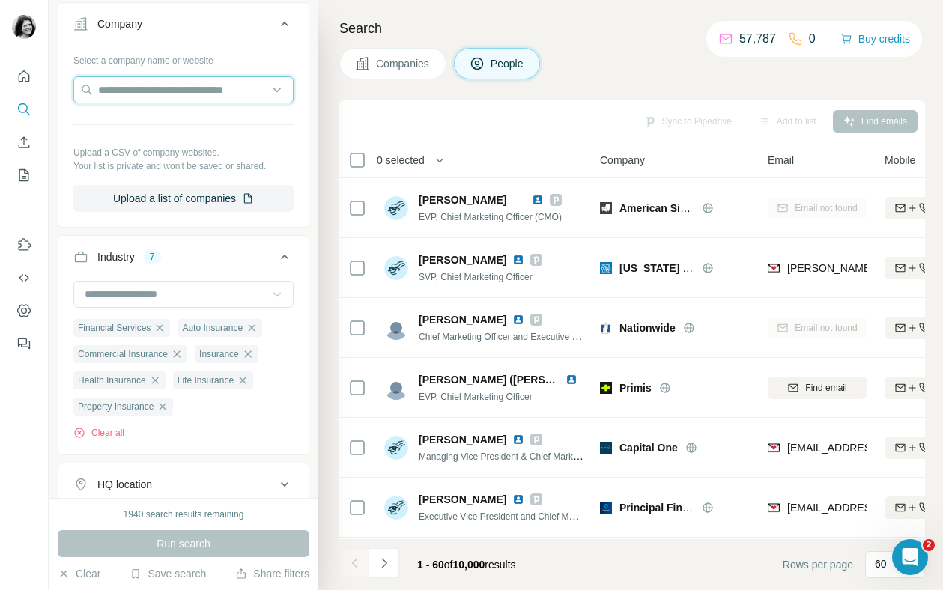
scroll to position [915, 0]
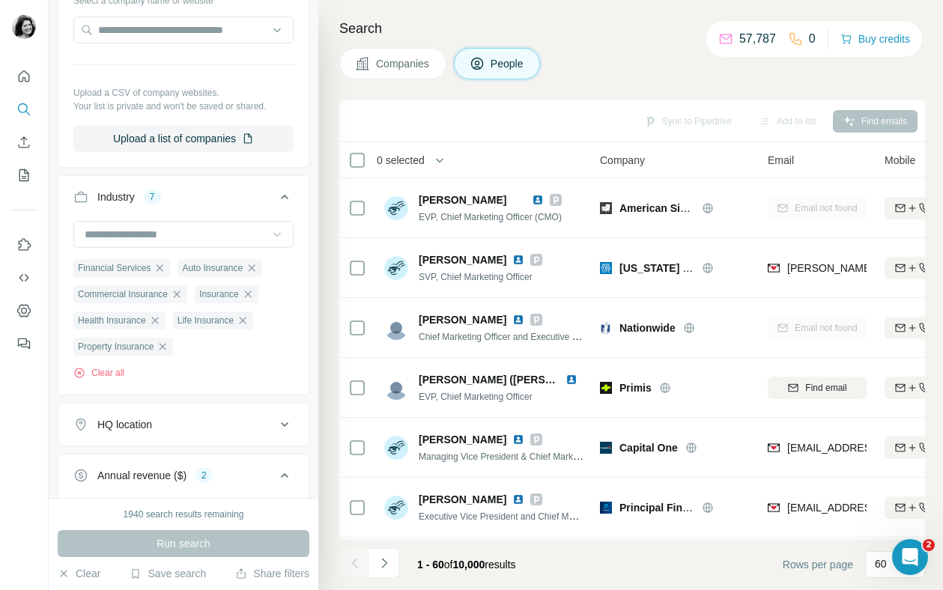
click at [222, 44] on div at bounding box center [183, 31] width 220 height 30
click at [169, 34] on input "text" at bounding box center [183, 29] width 220 height 27
type input "*"
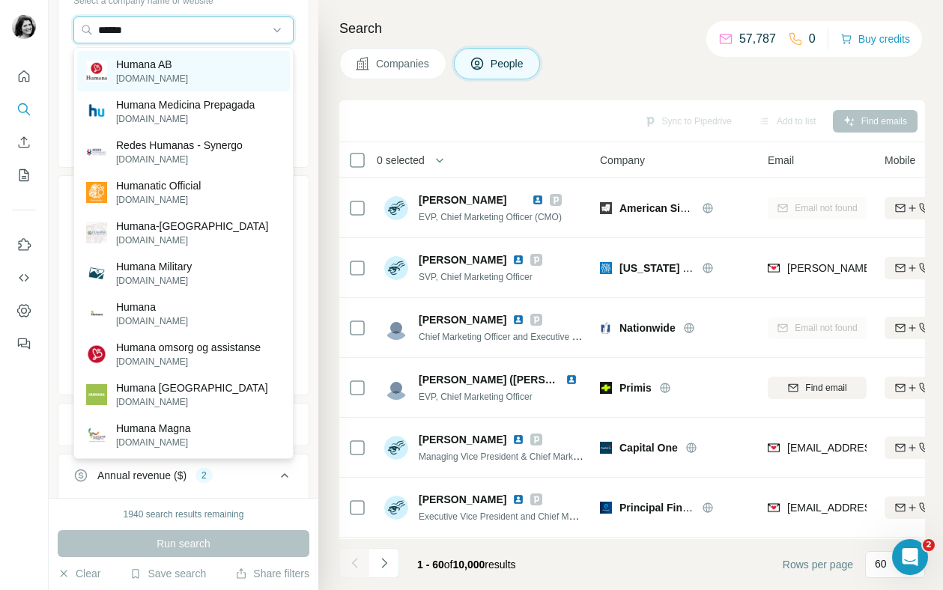
type input "******"
click at [194, 73] on div "Humana AB [DOMAIN_NAME]" at bounding box center [183, 71] width 213 height 40
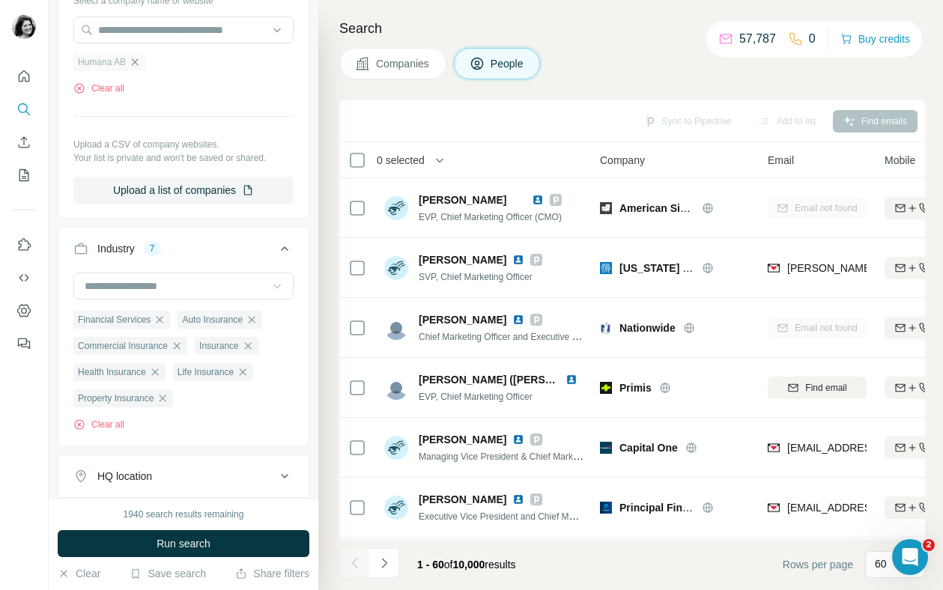
click at [136, 60] on icon "button" at bounding box center [135, 62] width 12 height 12
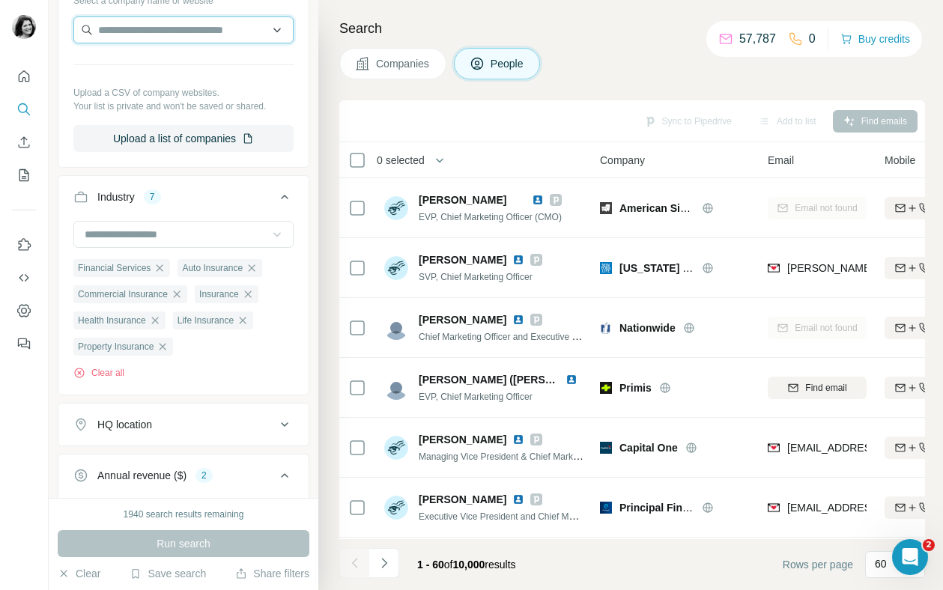
click at [145, 34] on input "text" at bounding box center [183, 29] width 220 height 27
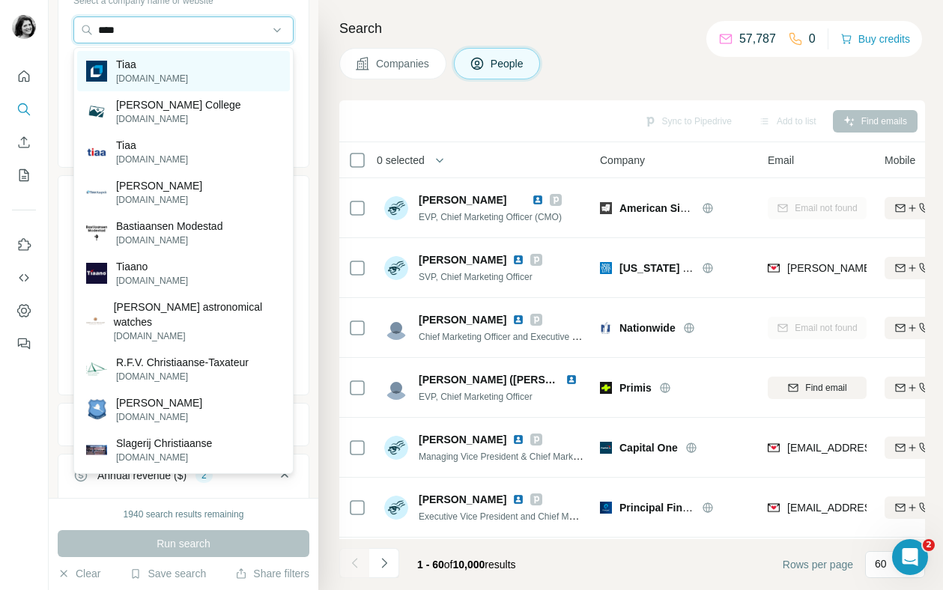
type input "****"
click at [178, 66] on div "Tiaa [DOMAIN_NAME]" at bounding box center [183, 71] width 213 height 40
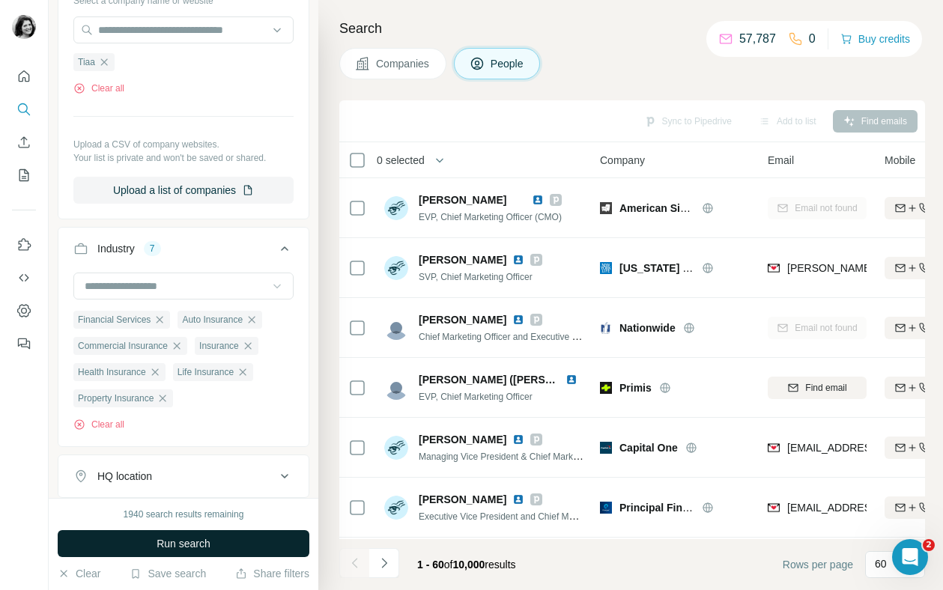
click at [146, 540] on button "Run search" at bounding box center [184, 543] width 252 height 27
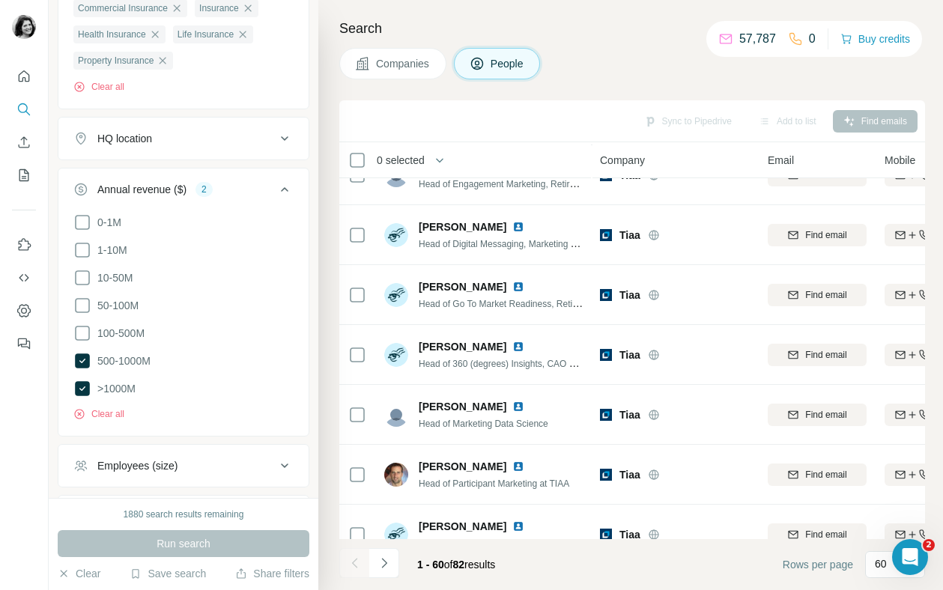
scroll to position [1254, 0]
click at [136, 577] on icon "button" at bounding box center [136, 573] width 7 height 9
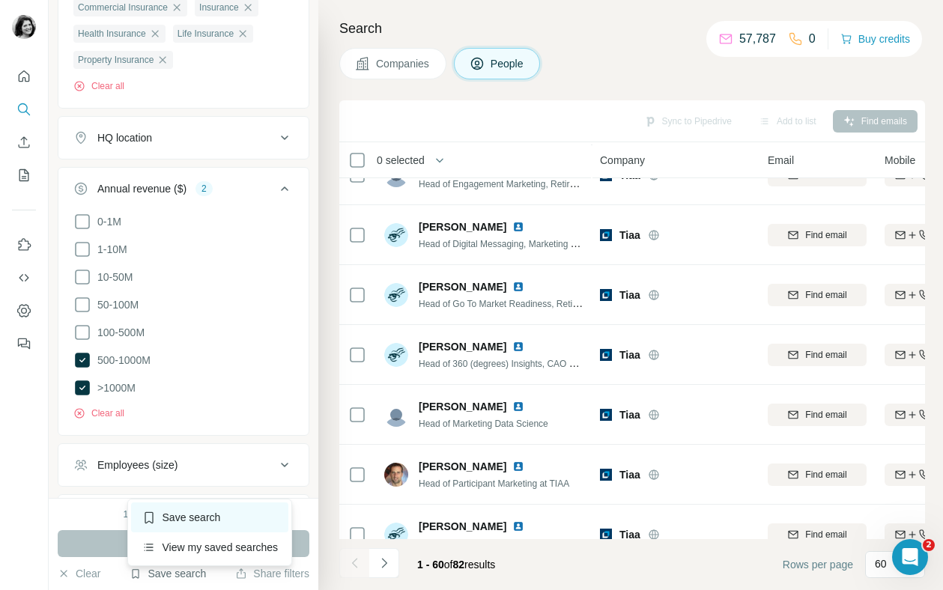
click at [186, 521] on div "Save search" at bounding box center [210, 518] width 158 height 30
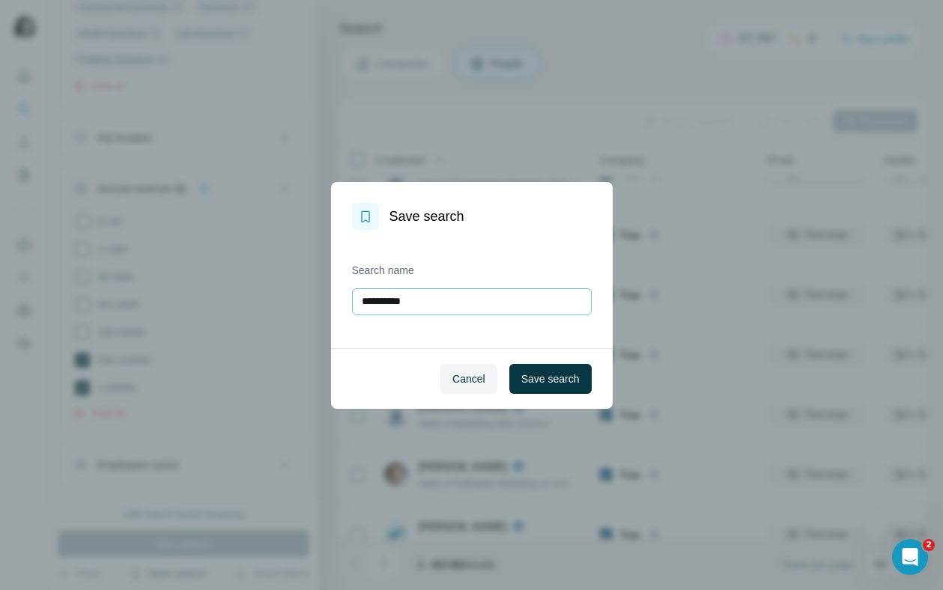
click at [442, 303] on input "**********" at bounding box center [472, 301] width 240 height 27
type input "**********"
click at [533, 377] on span "Save search" at bounding box center [550, 379] width 58 height 15
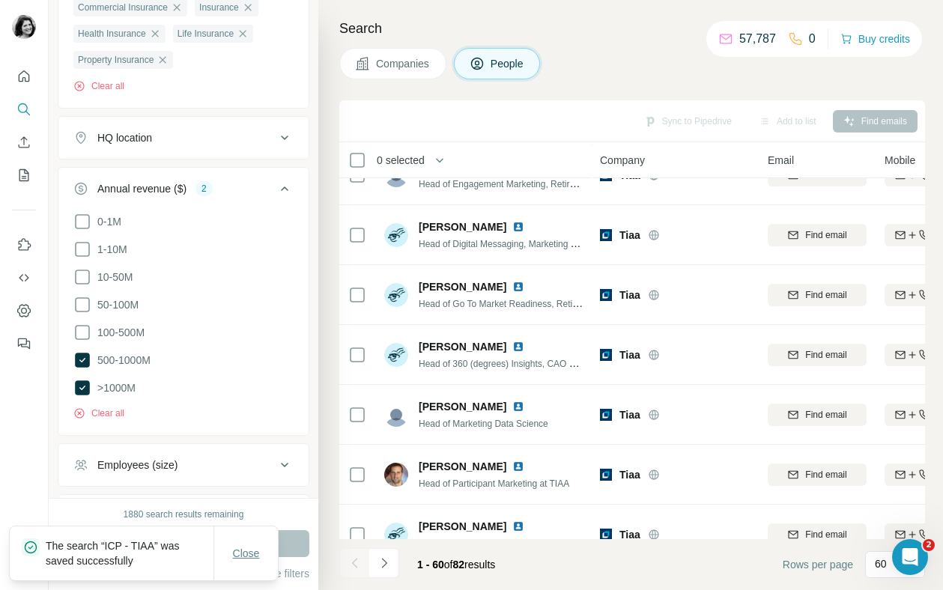
click at [253, 554] on span "Close" at bounding box center [246, 553] width 27 height 15
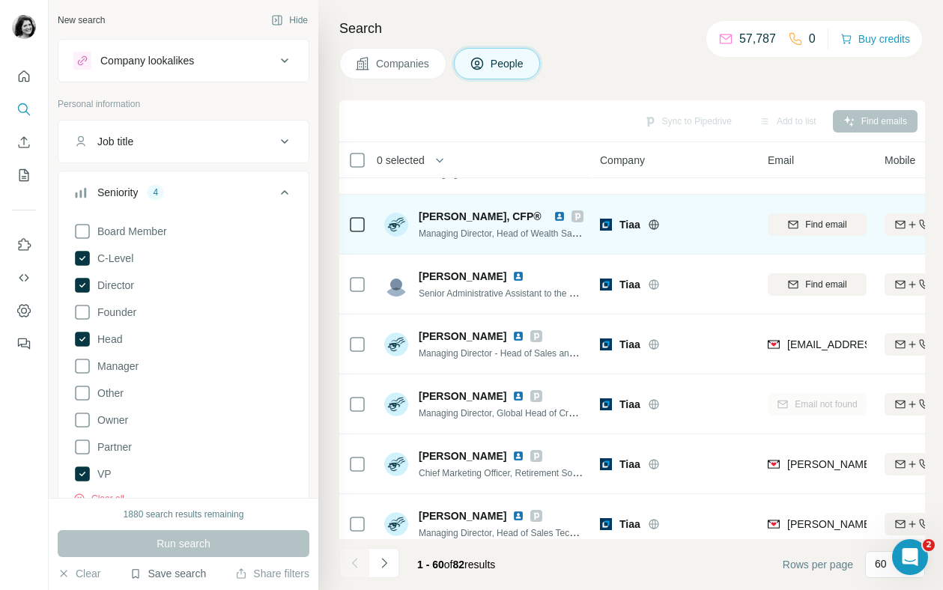
scroll to position [224, 0]
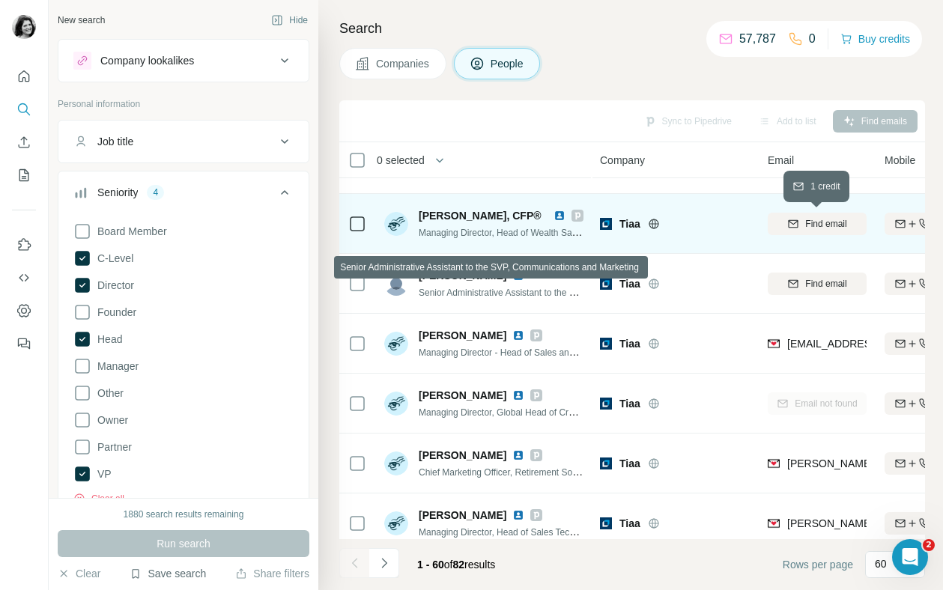
click at [805, 232] on button "Find email" at bounding box center [817, 224] width 99 height 22
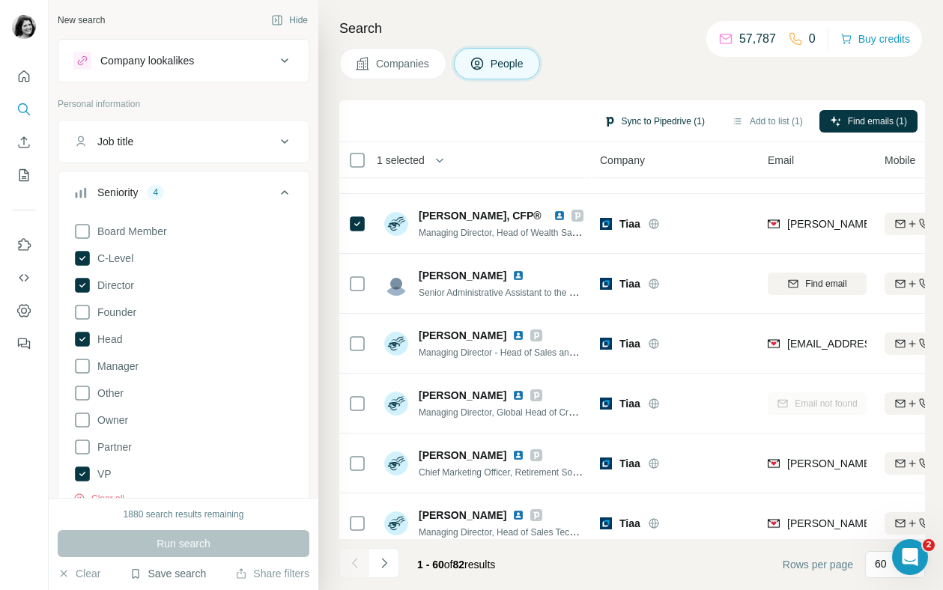
click at [664, 119] on button "Sync to Pipedrive (1)" at bounding box center [654, 121] width 122 height 22
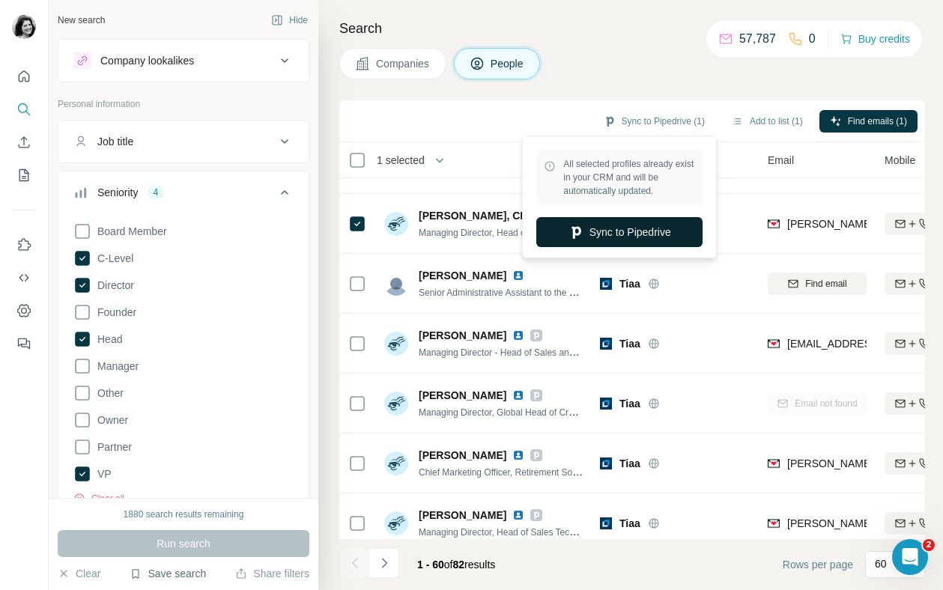
click at [644, 228] on button "Sync to Pipedrive" at bounding box center [619, 232] width 166 height 30
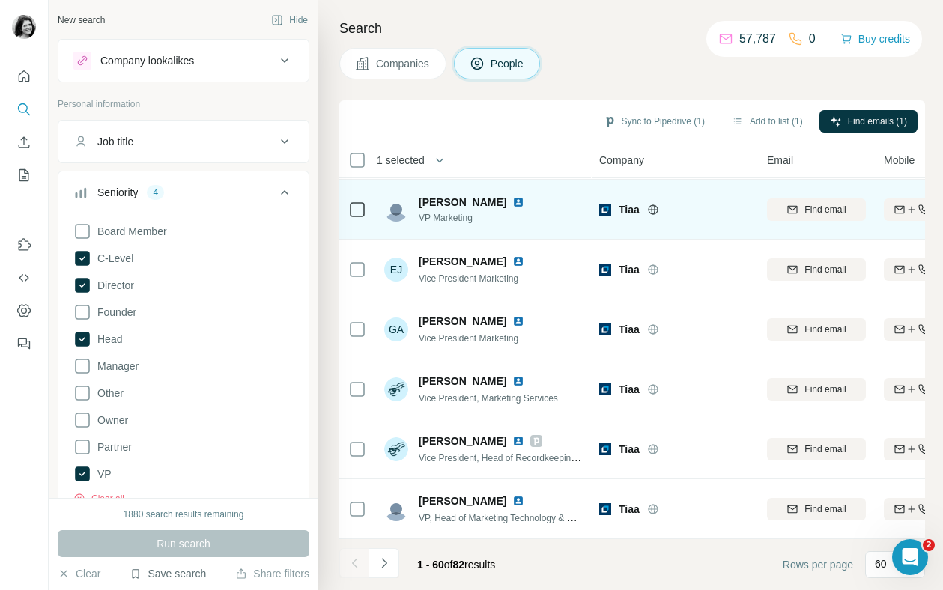
scroll to position [716, 0]
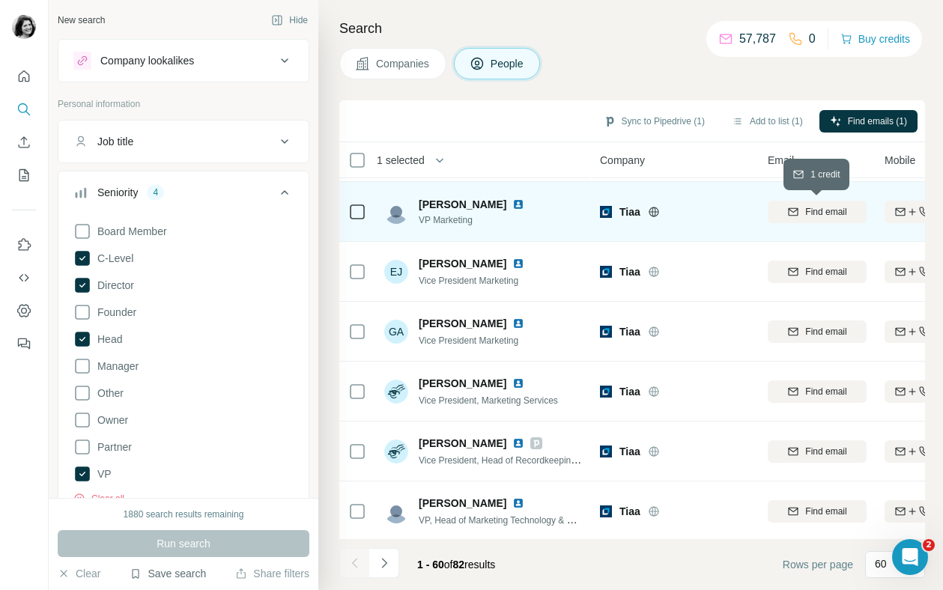
click at [838, 207] on span "Find email" at bounding box center [825, 211] width 41 height 13
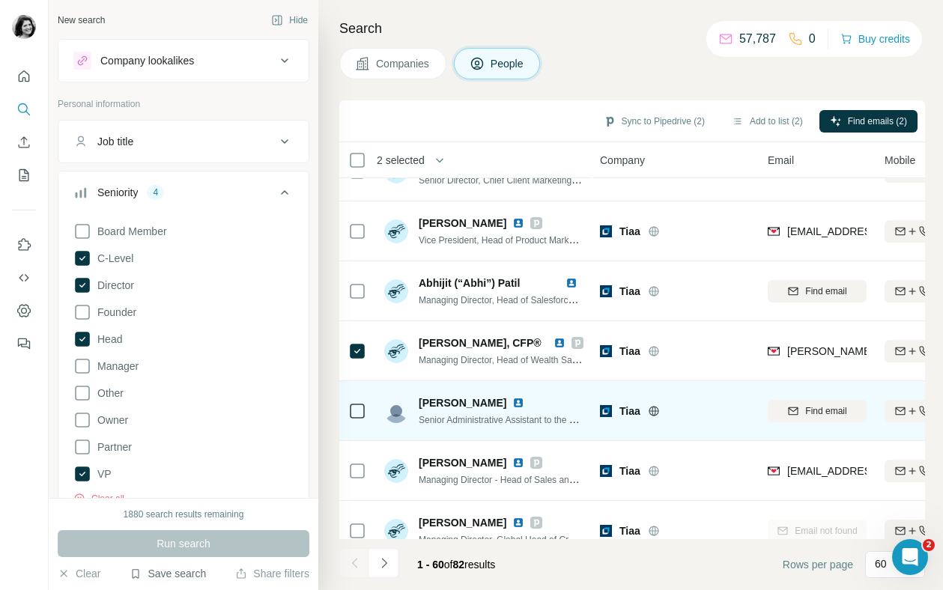
scroll to position [95, 0]
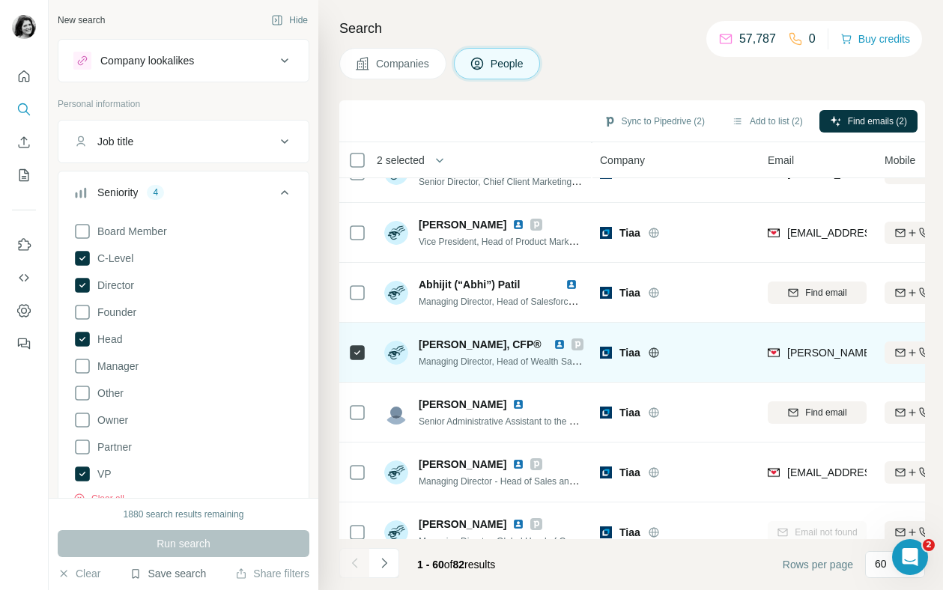
click at [356, 342] on div at bounding box center [357, 352] width 18 height 41
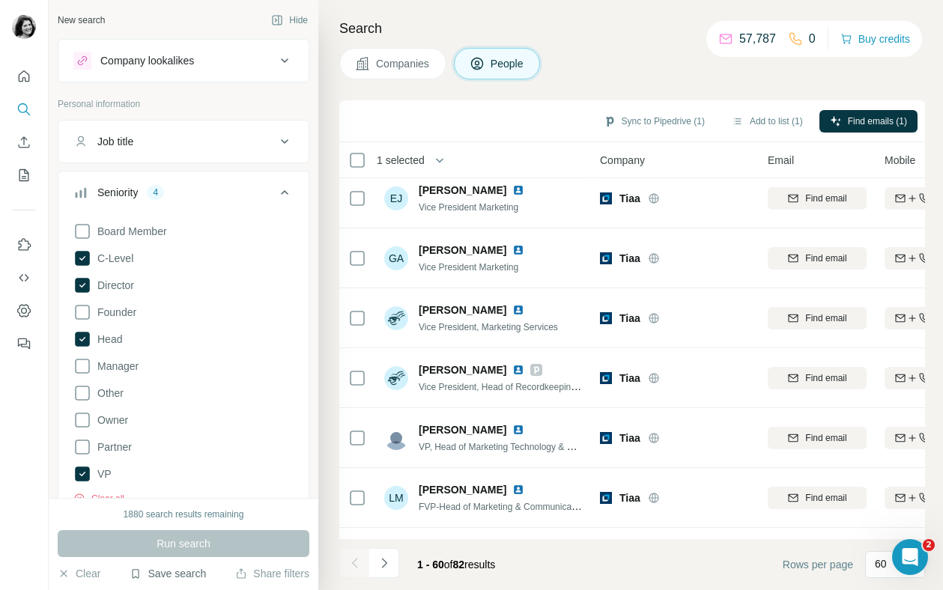
scroll to position [682, 0]
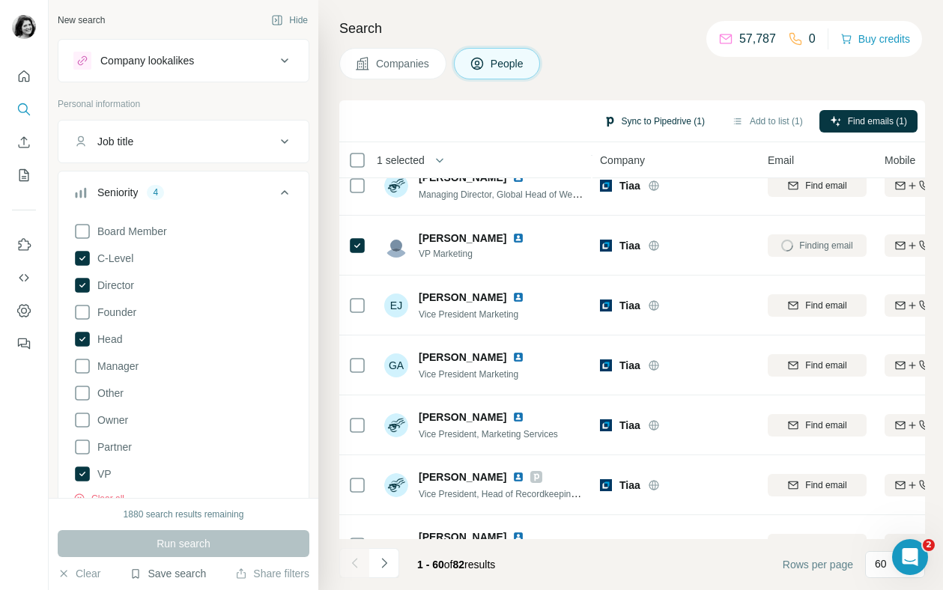
click at [638, 118] on button "Sync to Pipedrive (1)" at bounding box center [654, 121] width 122 height 22
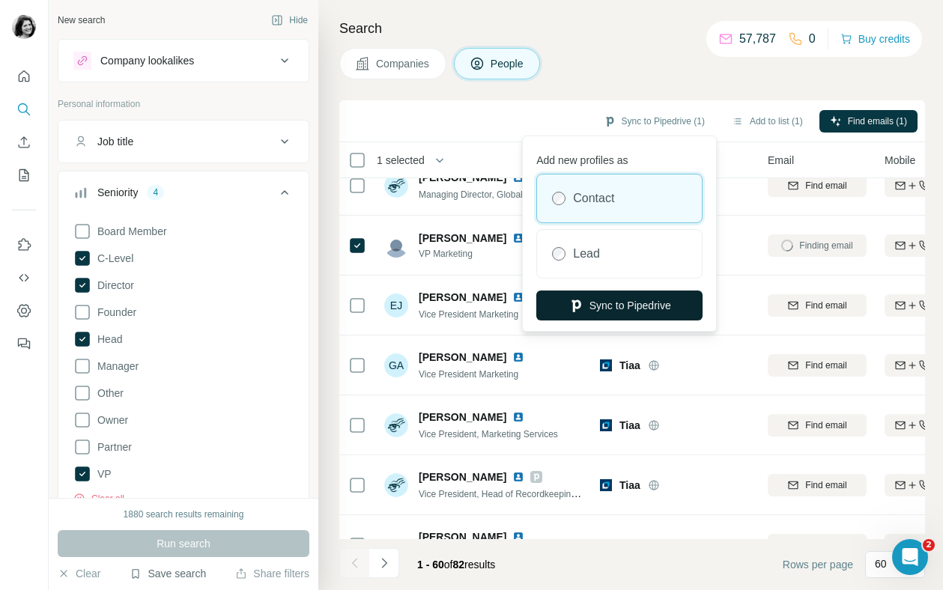
click at [632, 303] on button "Sync to Pipedrive" at bounding box center [619, 306] width 166 height 30
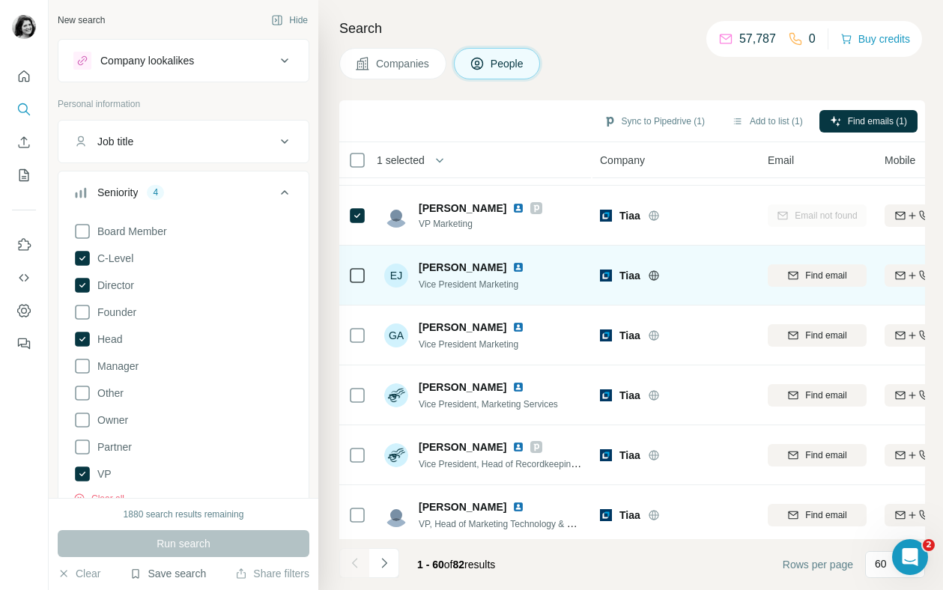
scroll to position [693, 0]
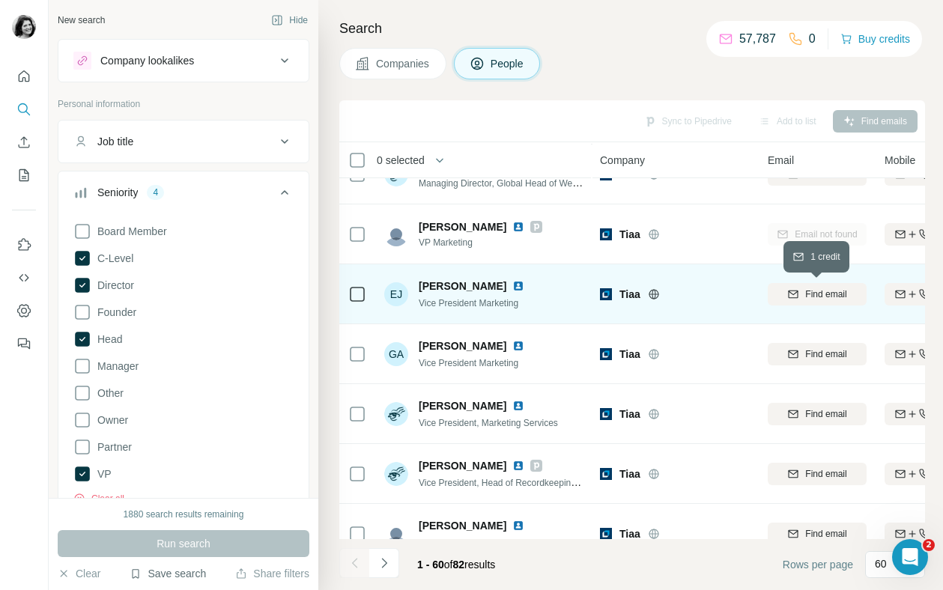
click at [818, 291] on span "Find email" at bounding box center [825, 294] width 41 height 13
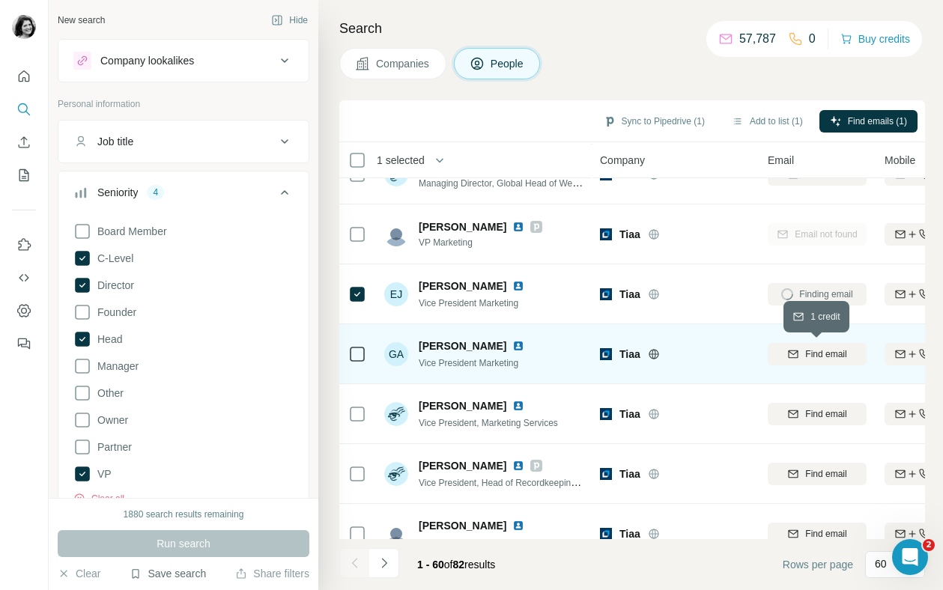
click at [799, 357] on div "Find email" at bounding box center [817, 354] width 99 height 13
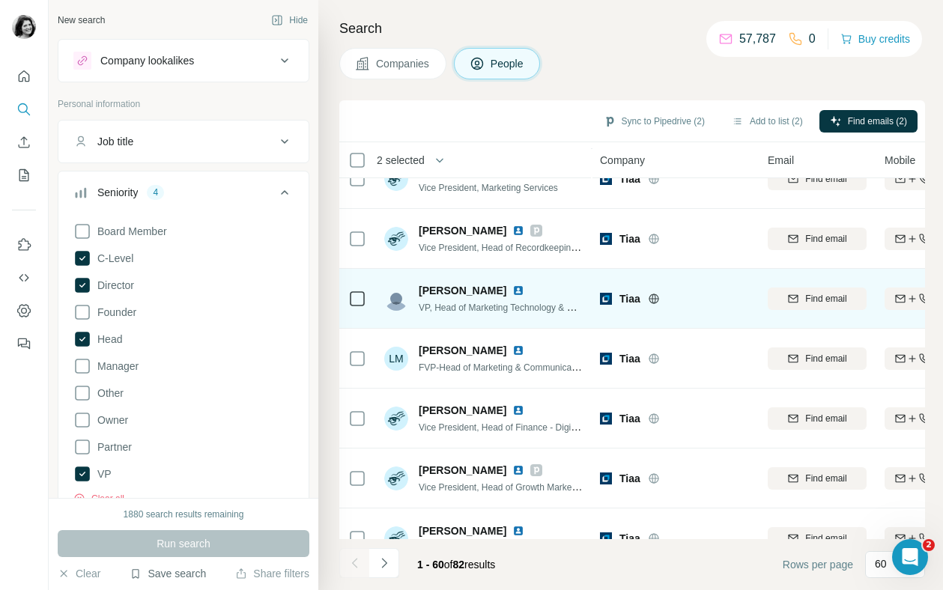
scroll to position [934, 0]
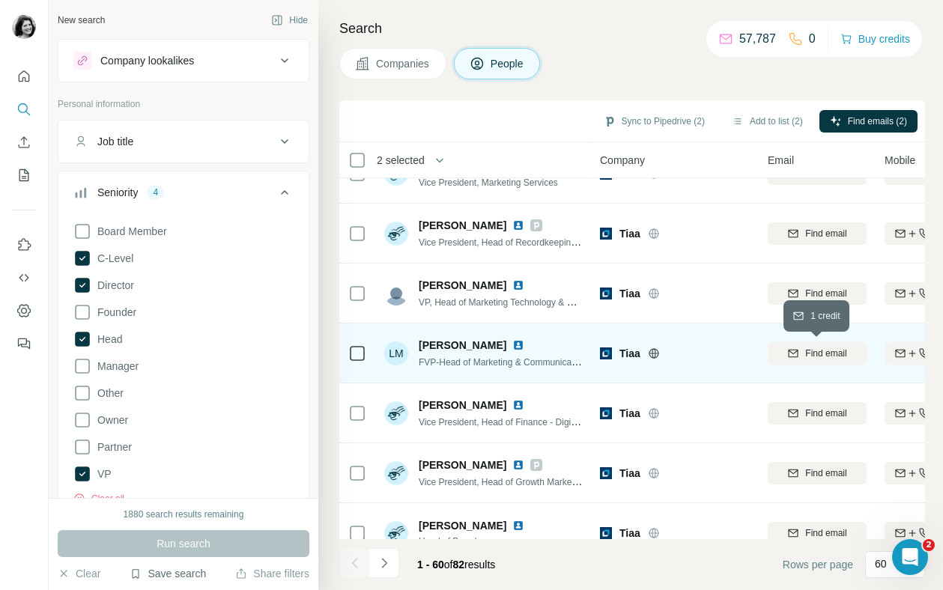
click at [813, 355] on span "Find email" at bounding box center [825, 353] width 41 height 13
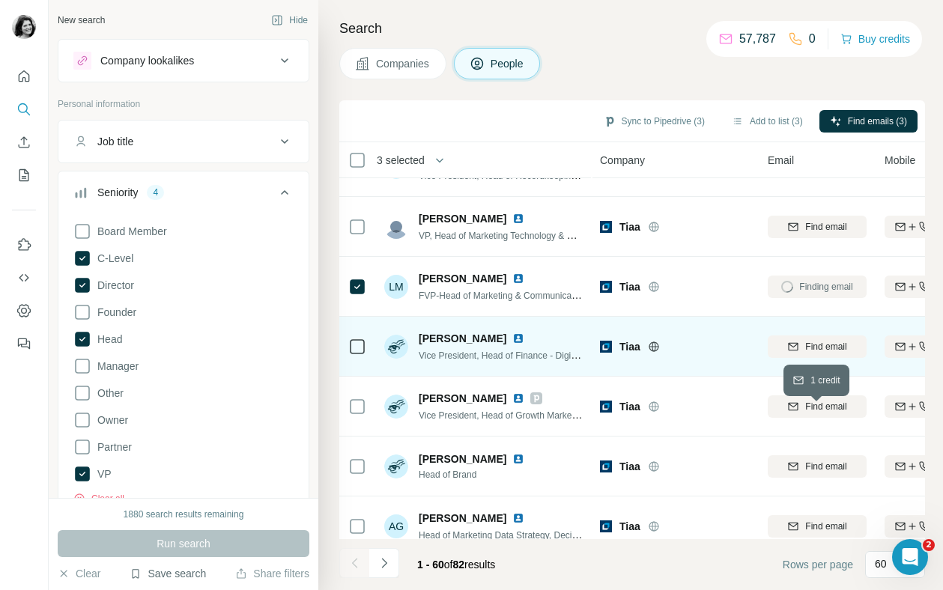
scroll to position [1004, 0]
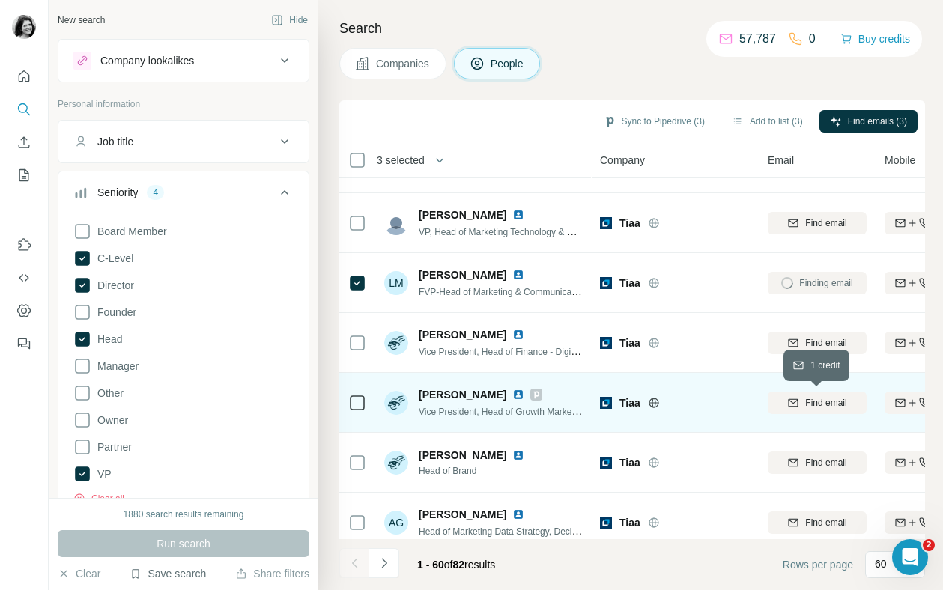
click at [808, 406] on span "Find email" at bounding box center [825, 402] width 41 height 13
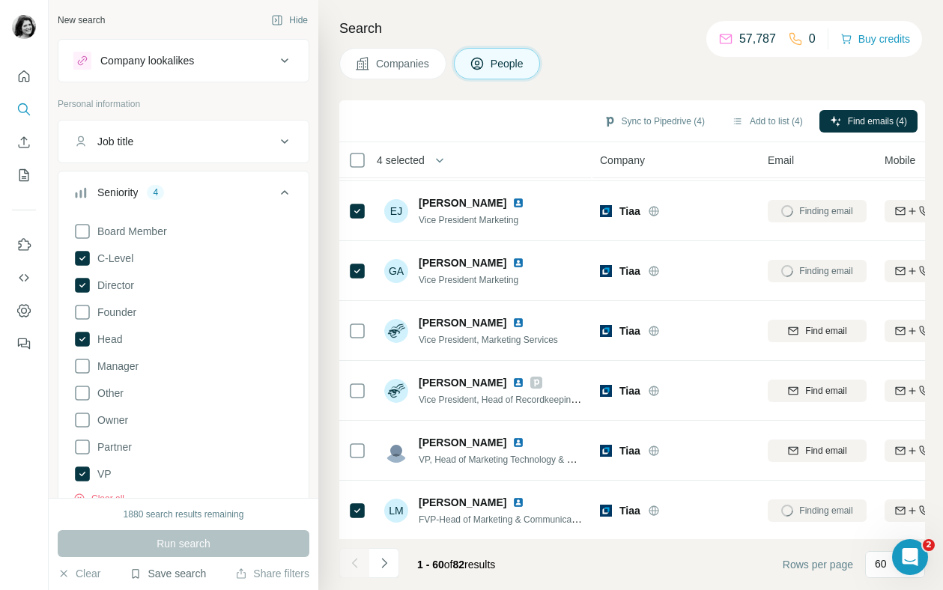
scroll to position [756, 0]
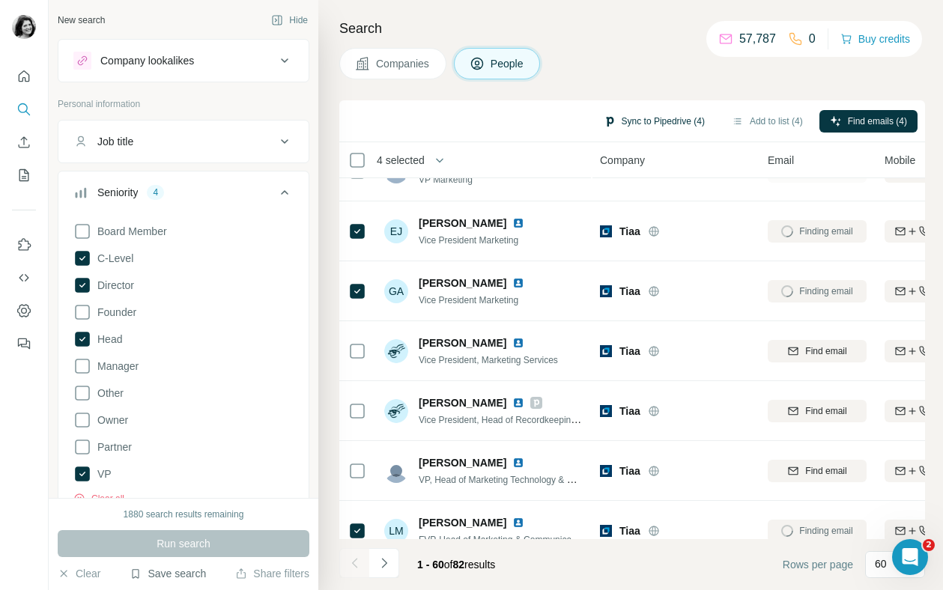
click at [653, 126] on button "Sync to Pipedrive (4)" at bounding box center [654, 121] width 122 height 22
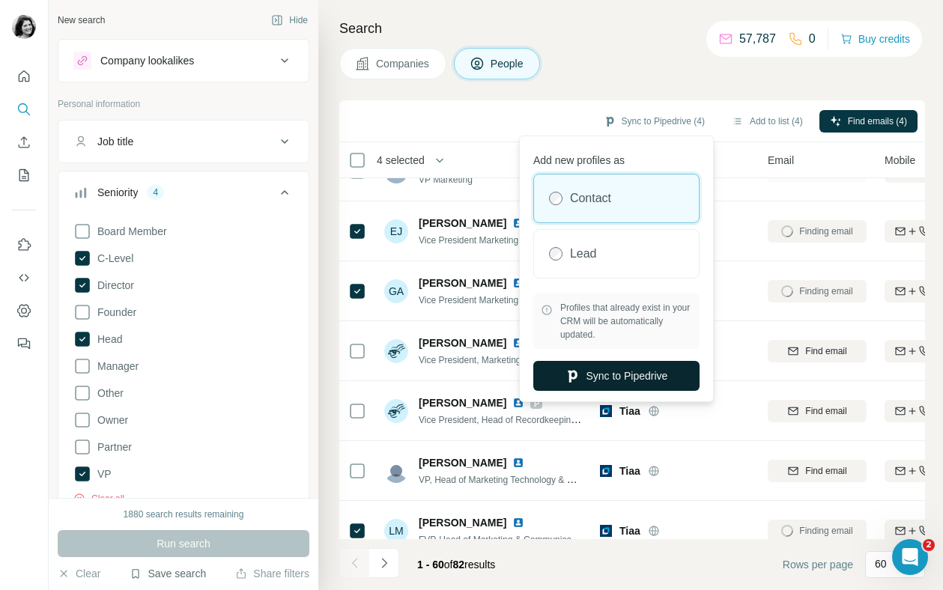
click at [649, 369] on button "Sync to Pipedrive" at bounding box center [616, 376] width 166 height 30
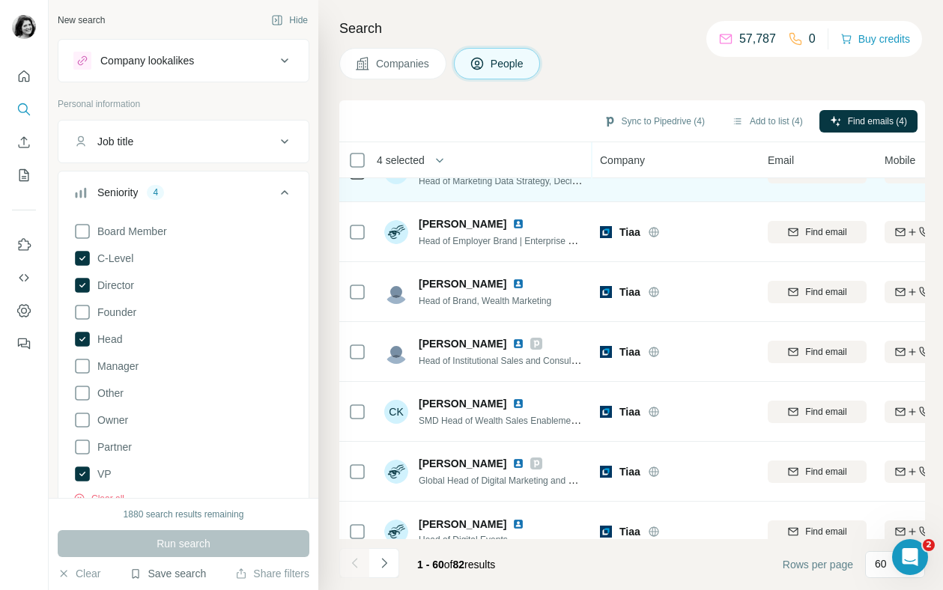
scroll to position [1356, 0]
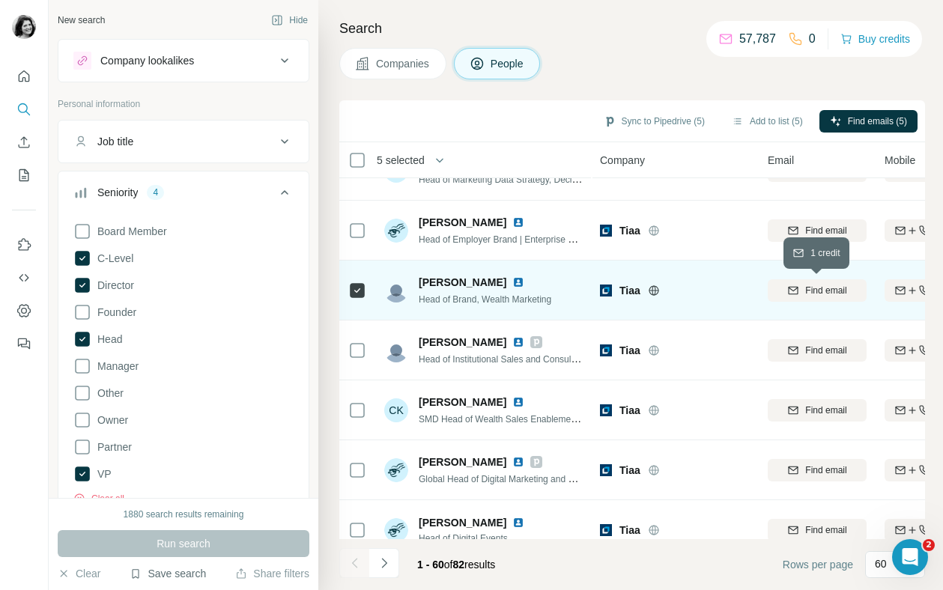
click at [820, 297] on button "Find email" at bounding box center [817, 290] width 99 height 22
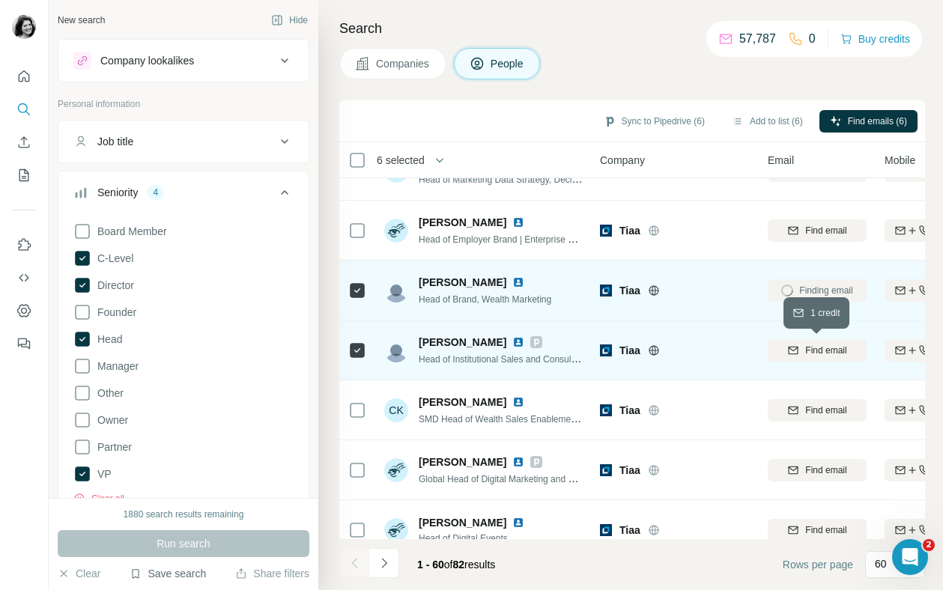
click at [841, 348] on span "Find email" at bounding box center [825, 350] width 41 height 13
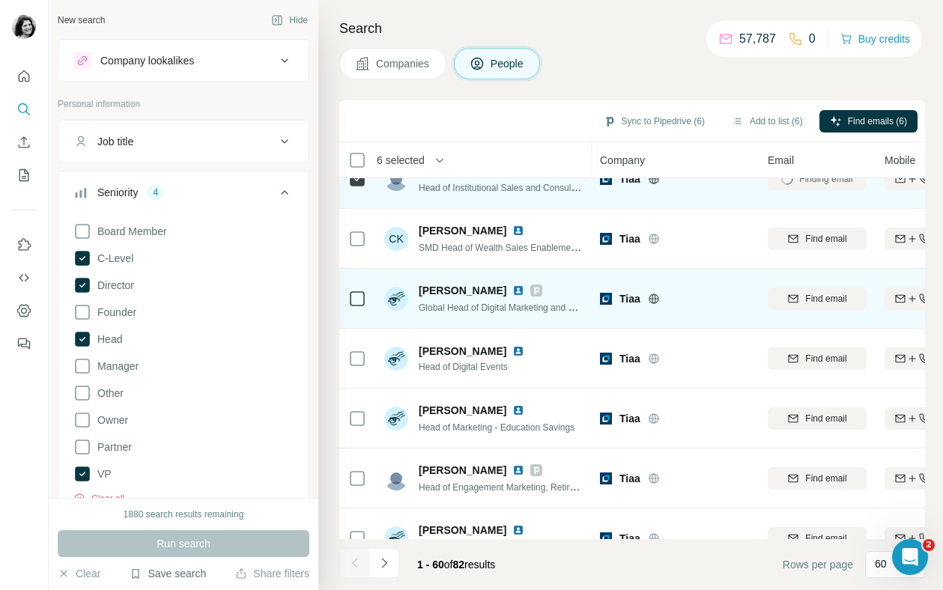
scroll to position [1532, 0]
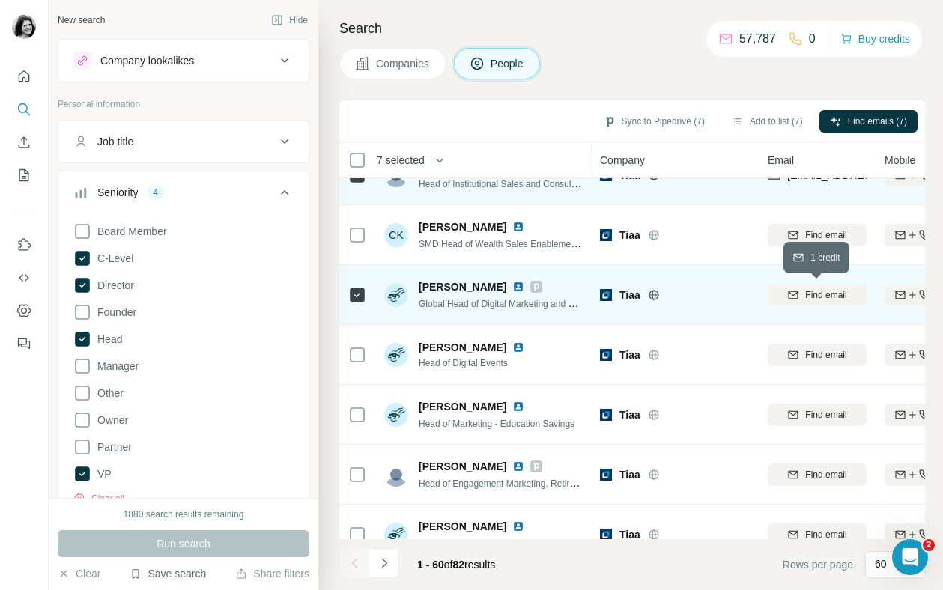
click at [842, 296] on span "Find email" at bounding box center [825, 294] width 41 height 13
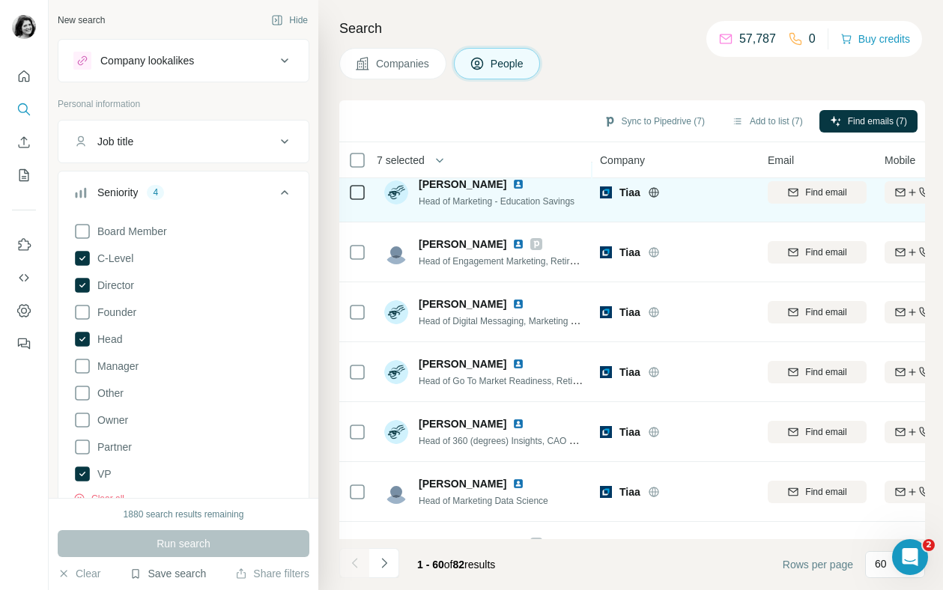
scroll to position [1768, 0]
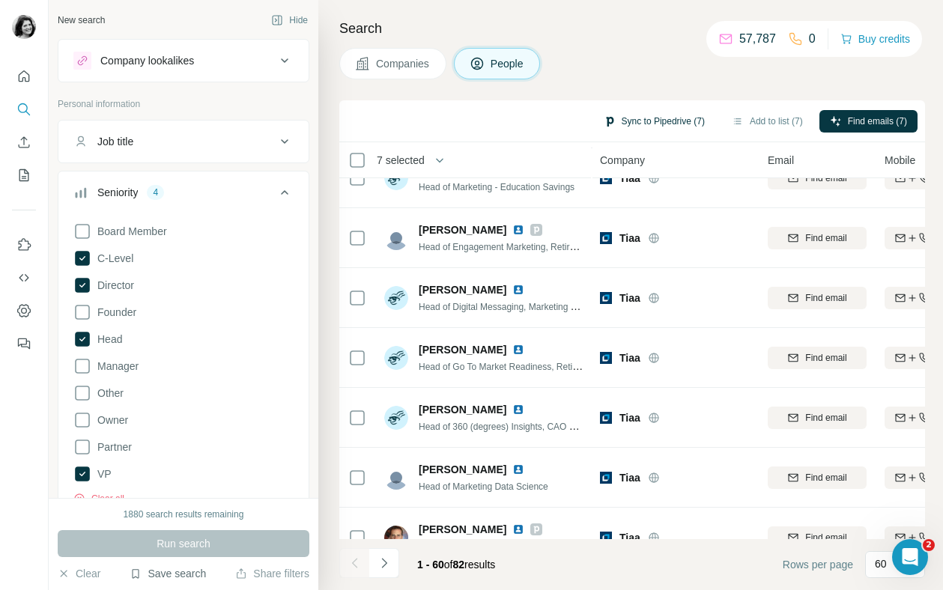
click at [673, 124] on button "Sync to Pipedrive (7)" at bounding box center [654, 121] width 122 height 22
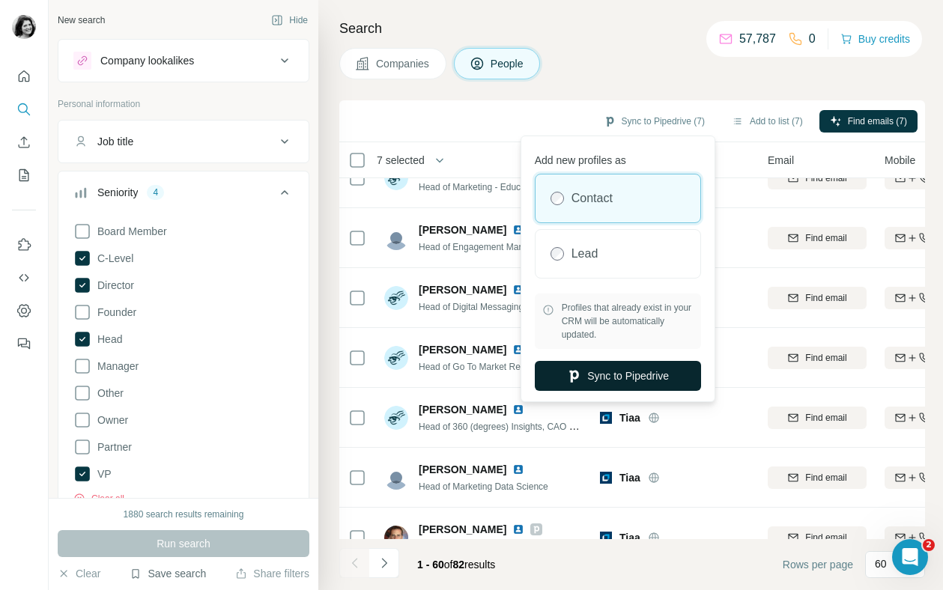
click at [649, 373] on button "Sync to Pipedrive" at bounding box center [618, 376] width 166 height 30
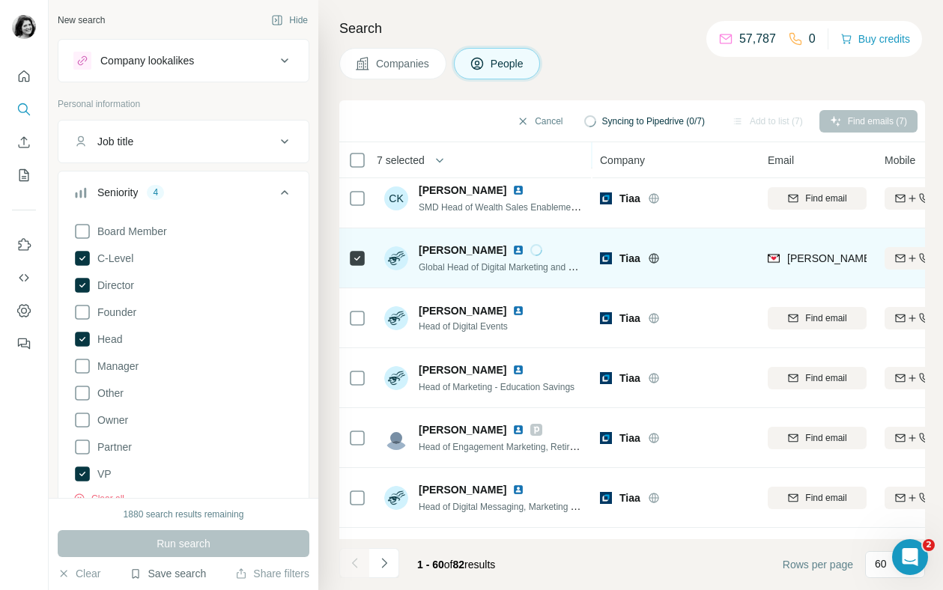
scroll to position [1567, 0]
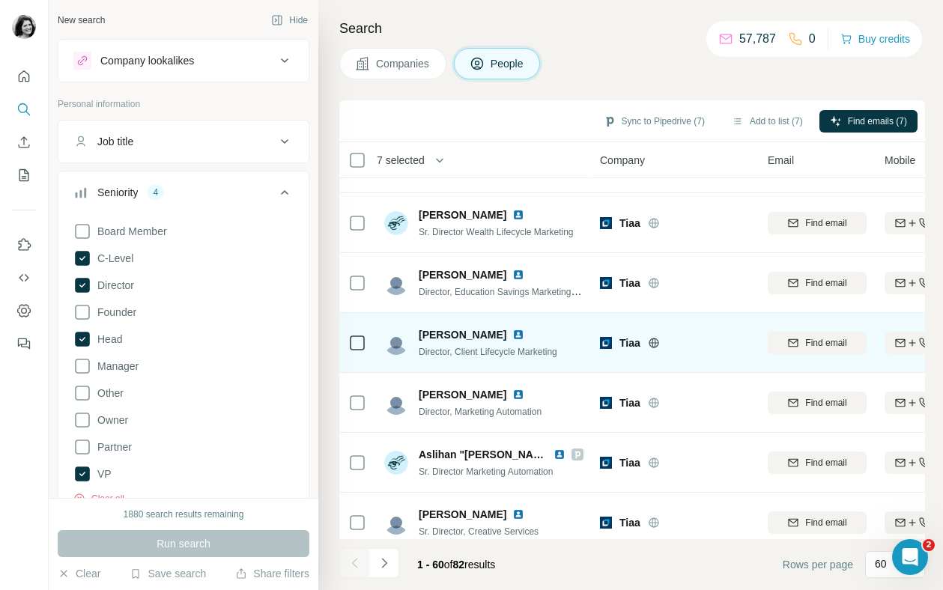
scroll to position [2324, 0]
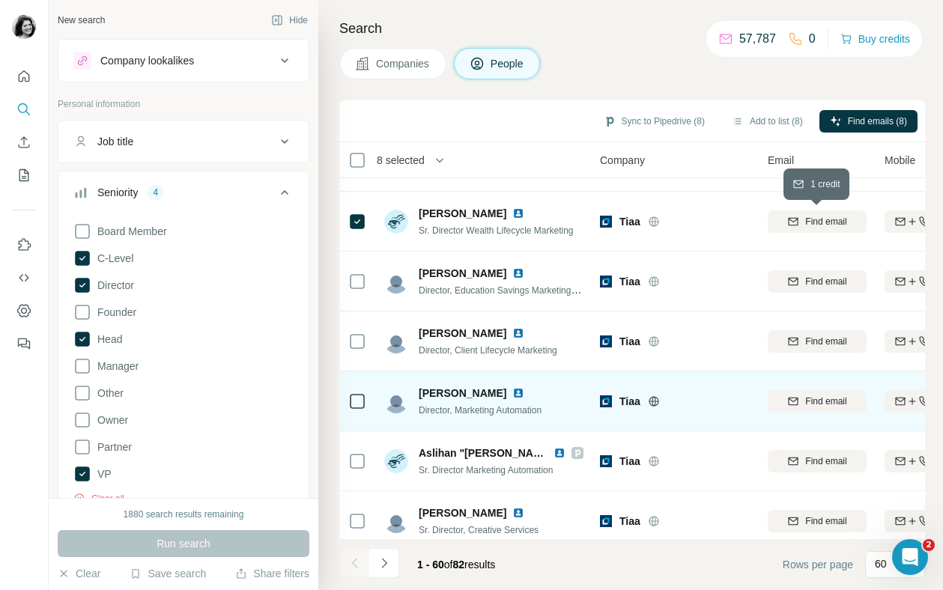
click at [816, 217] on span "Find email" at bounding box center [825, 221] width 41 height 13
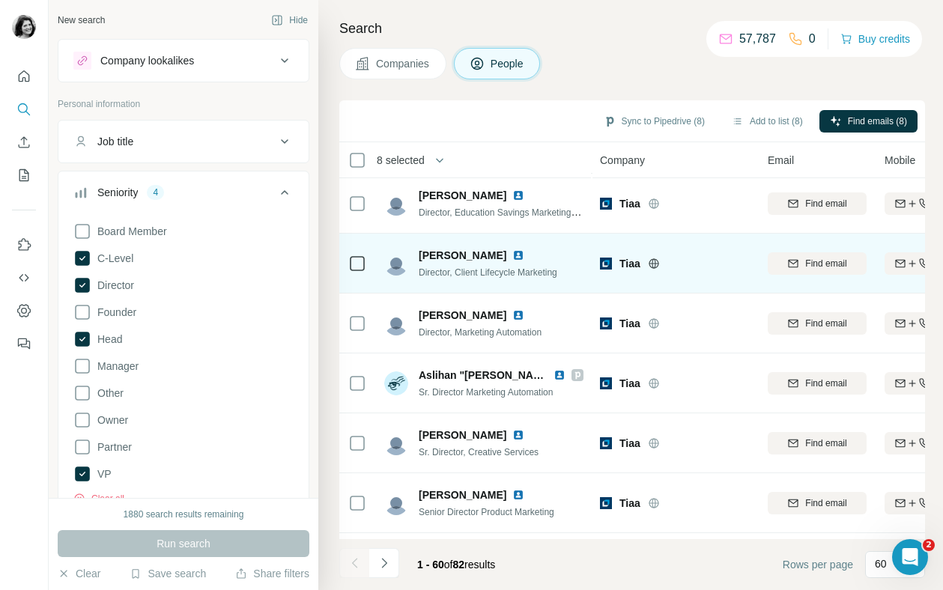
scroll to position [2404, 0]
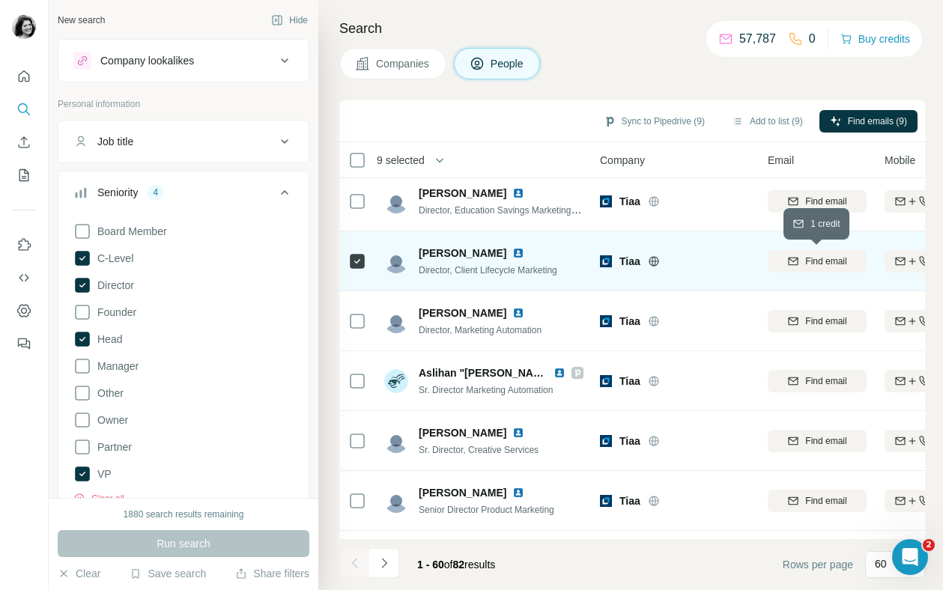
click at [811, 263] on span "Find email" at bounding box center [825, 261] width 41 height 13
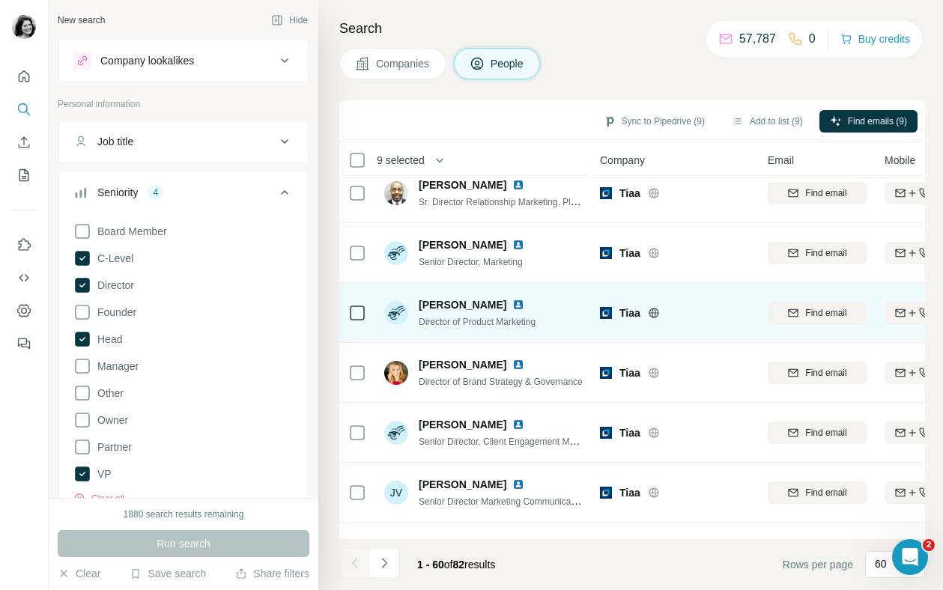
scroll to position [2961, 0]
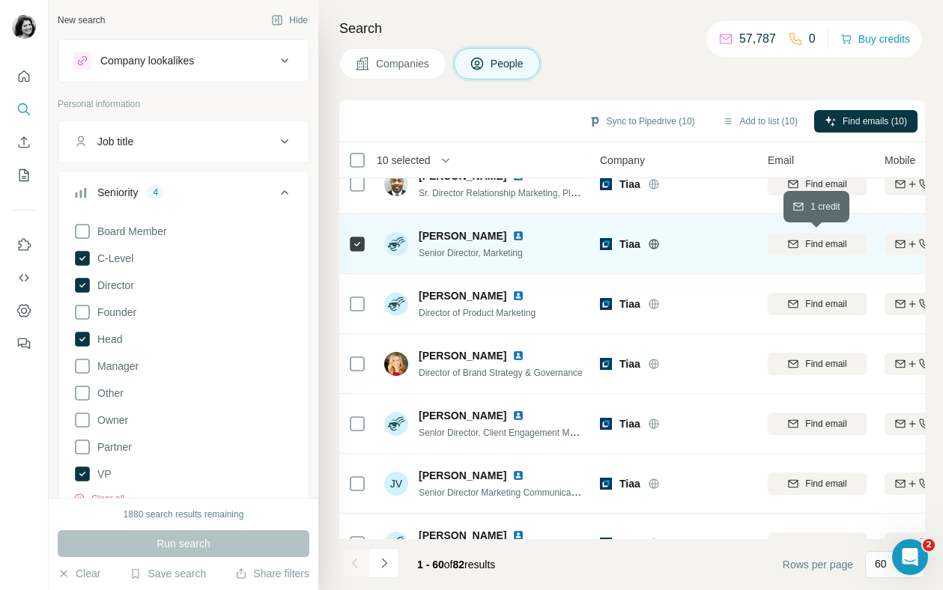
click at [841, 235] on button "Find email" at bounding box center [817, 244] width 99 height 22
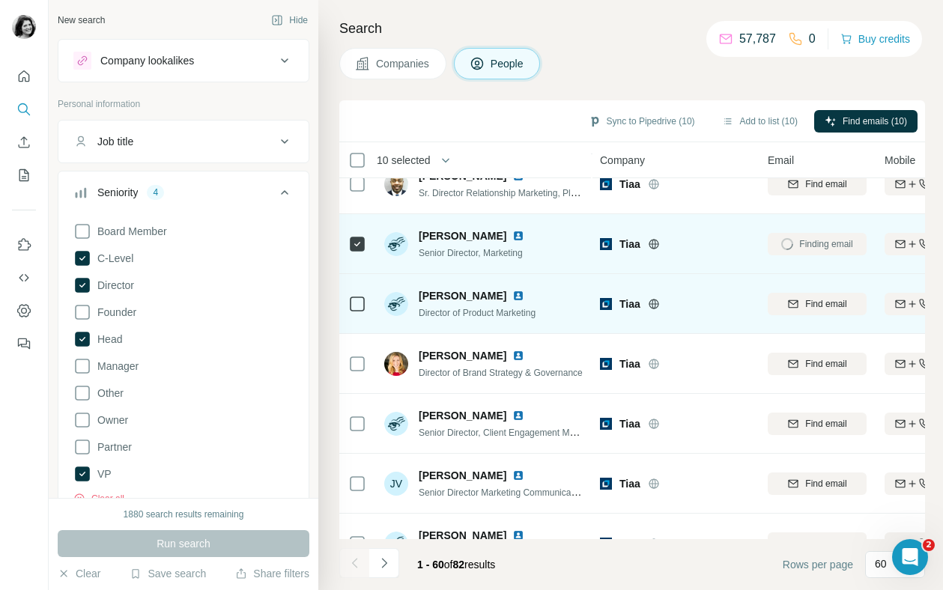
click at [347, 300] on td at bounding box center [357, 304] width 36 height 60
click at [805, 300] on span "Find email" at bounding box center [825, 303] width 41 height 13
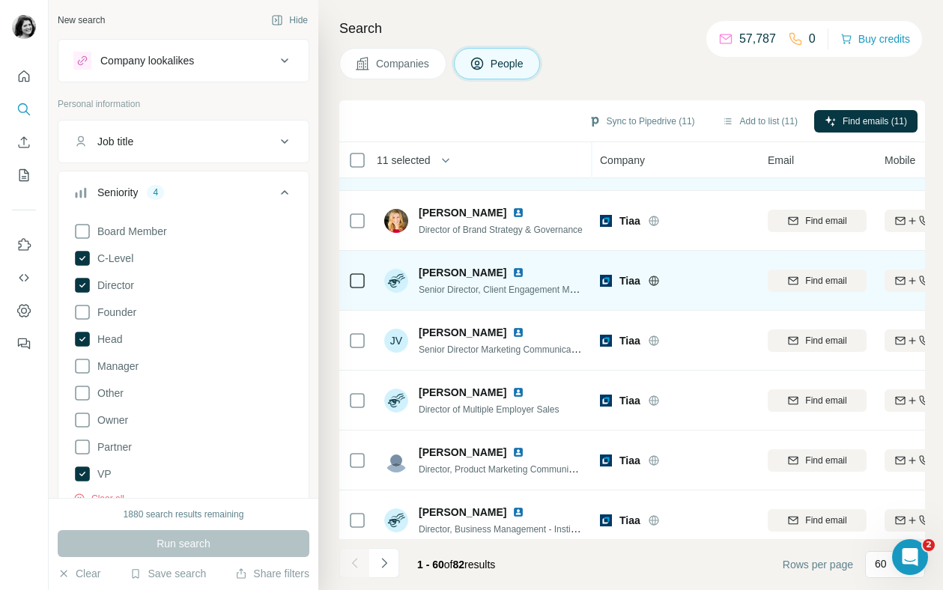
scroll to position [3154, 0]
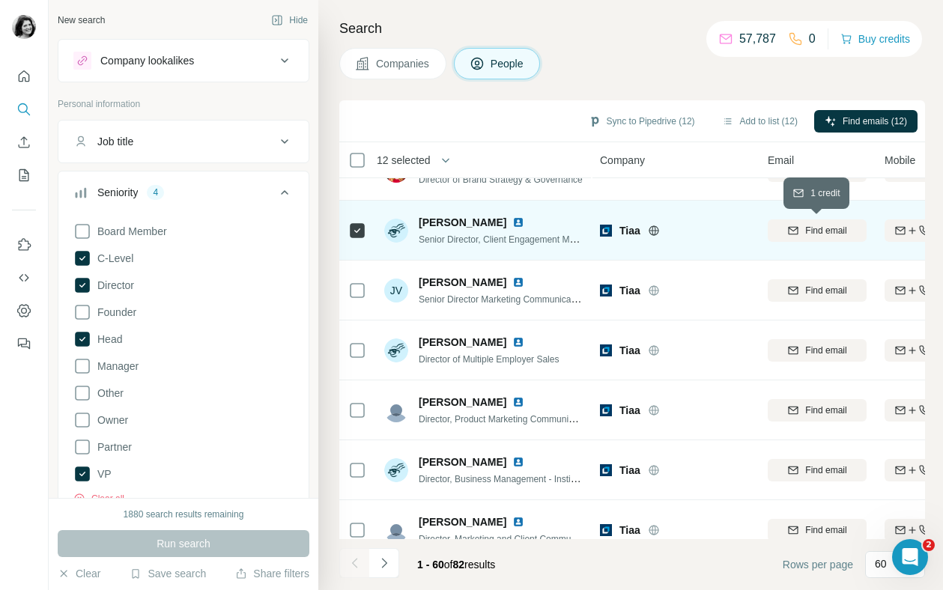
click at [835, 225] on span "Find email" at bounding box center [825, 230] width 41 height 13
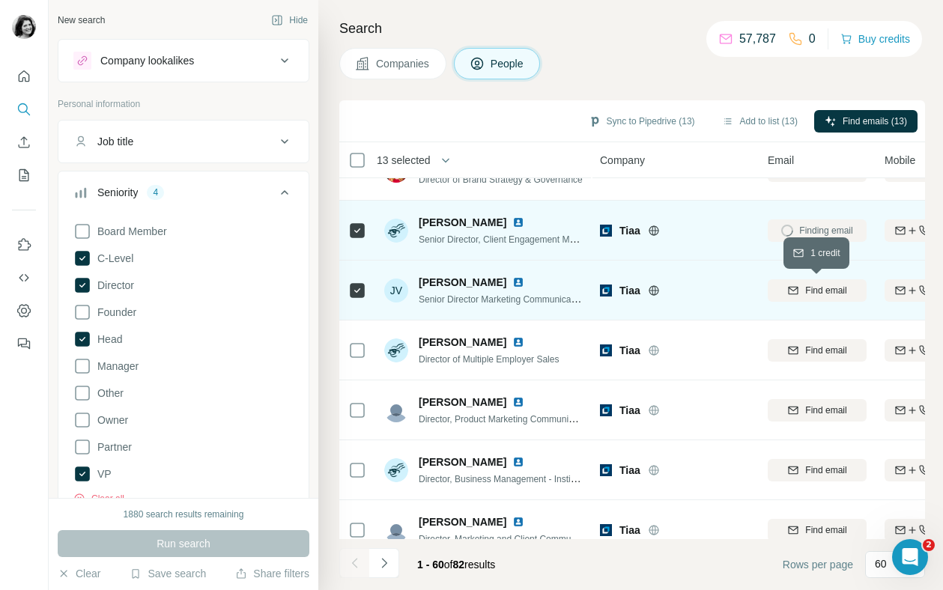
click at [808, 284] on span "Find email" at bounding box center [825, 290] width 41 height 13
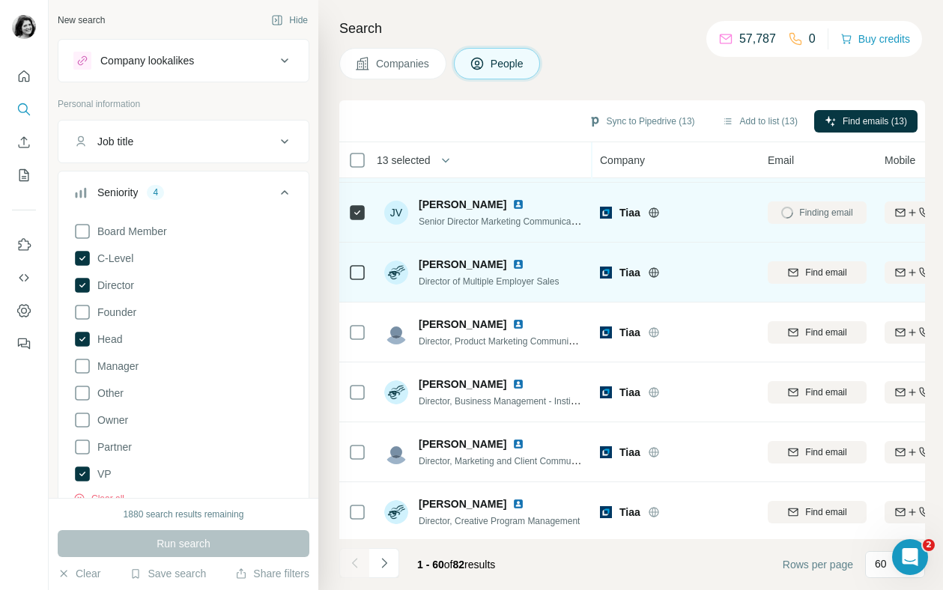
scroll to position [3235, 0]
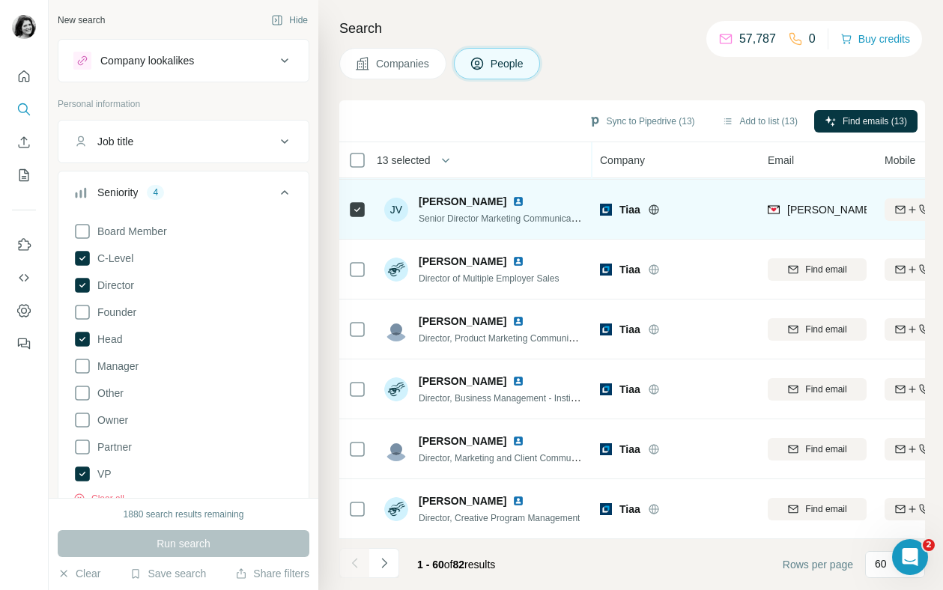
click at [665, 118] on button "Sync to Pipedrive (13)" at bounding box center [641, 121] width 127 height 22
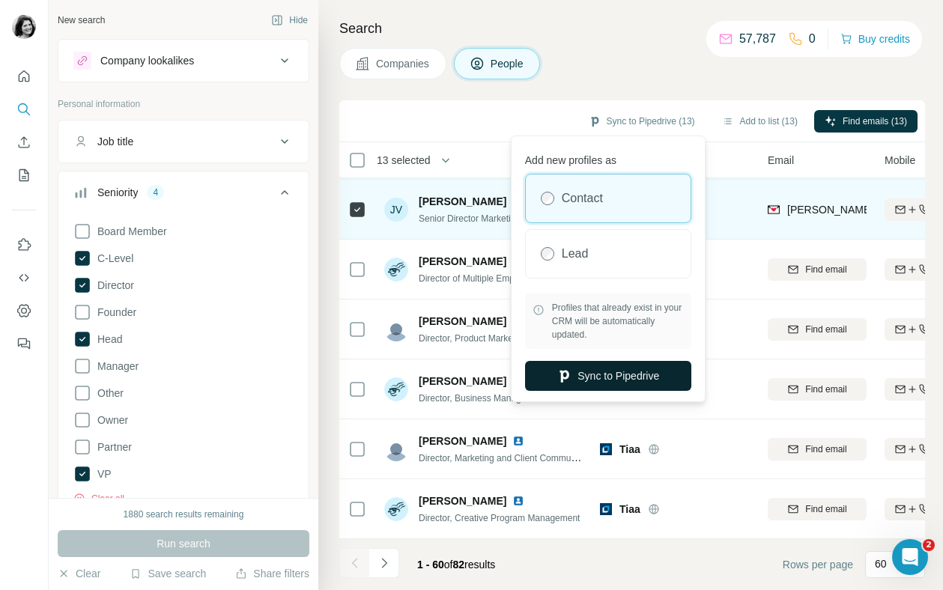
click at [593, 373] on button "Sync to Pipedrive" at bounding box center [608, 376] width 166 height 30
